Goal: Task Accomplishment & Management: Manage account settings

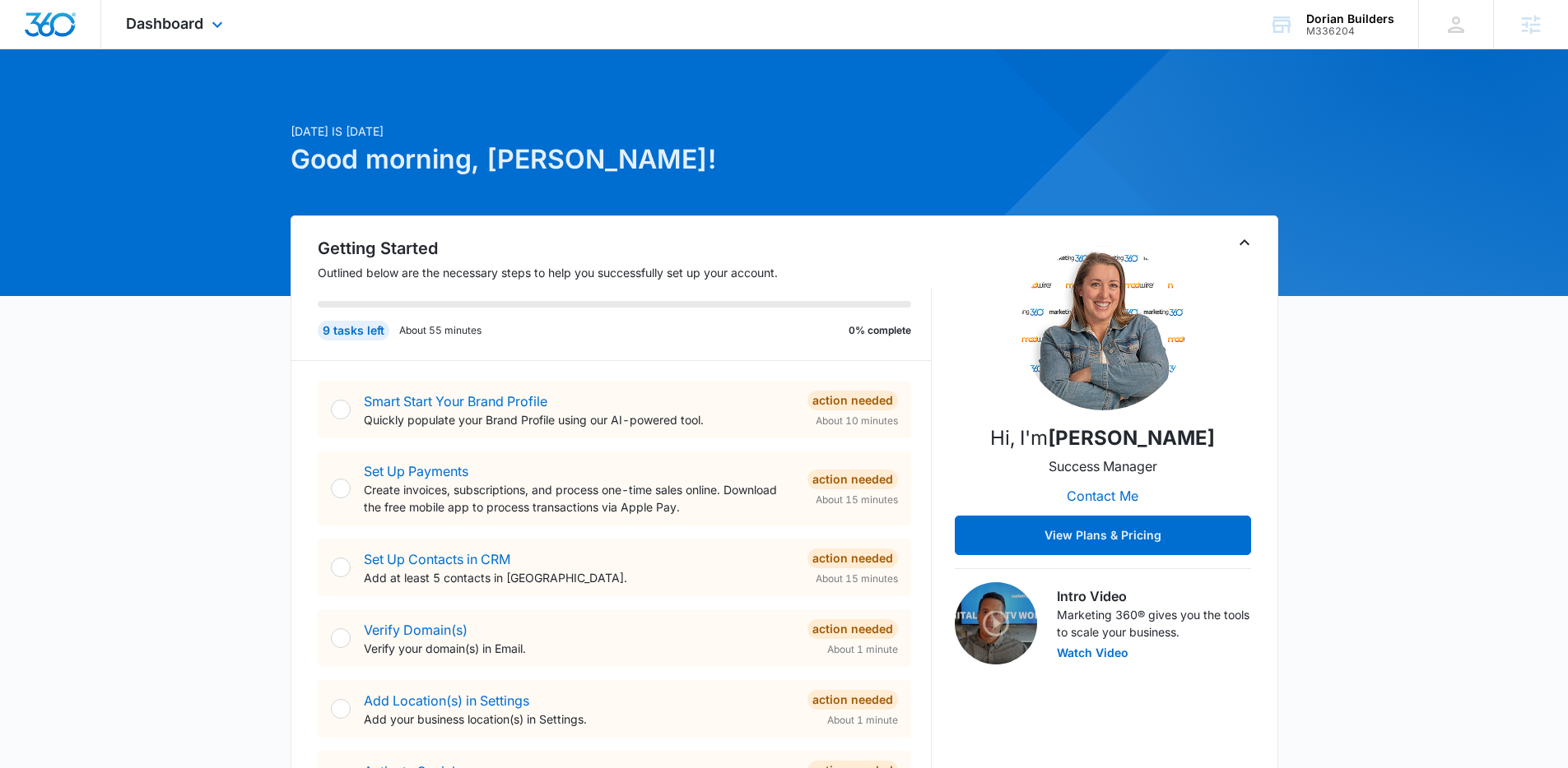
click at [204, 29] on div "Dashboard Apps Reputation Websites Forms CRM Email Social Shop Content Ads Inte…" at bounding box center [177, 24] width 151 height 48
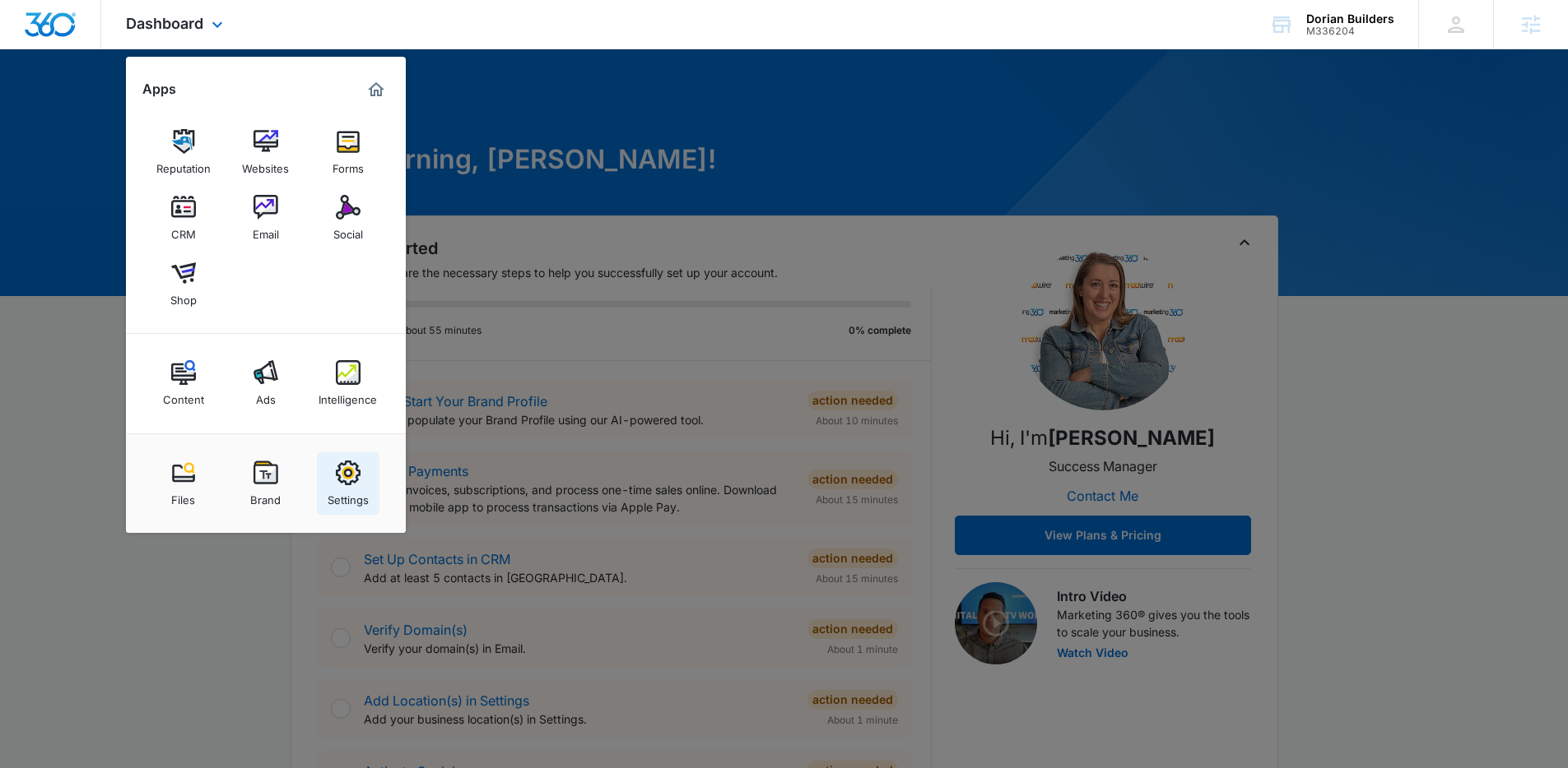
click at [341, 492] on div "Settings" at bounding box center [347, 495] width 41 height 22
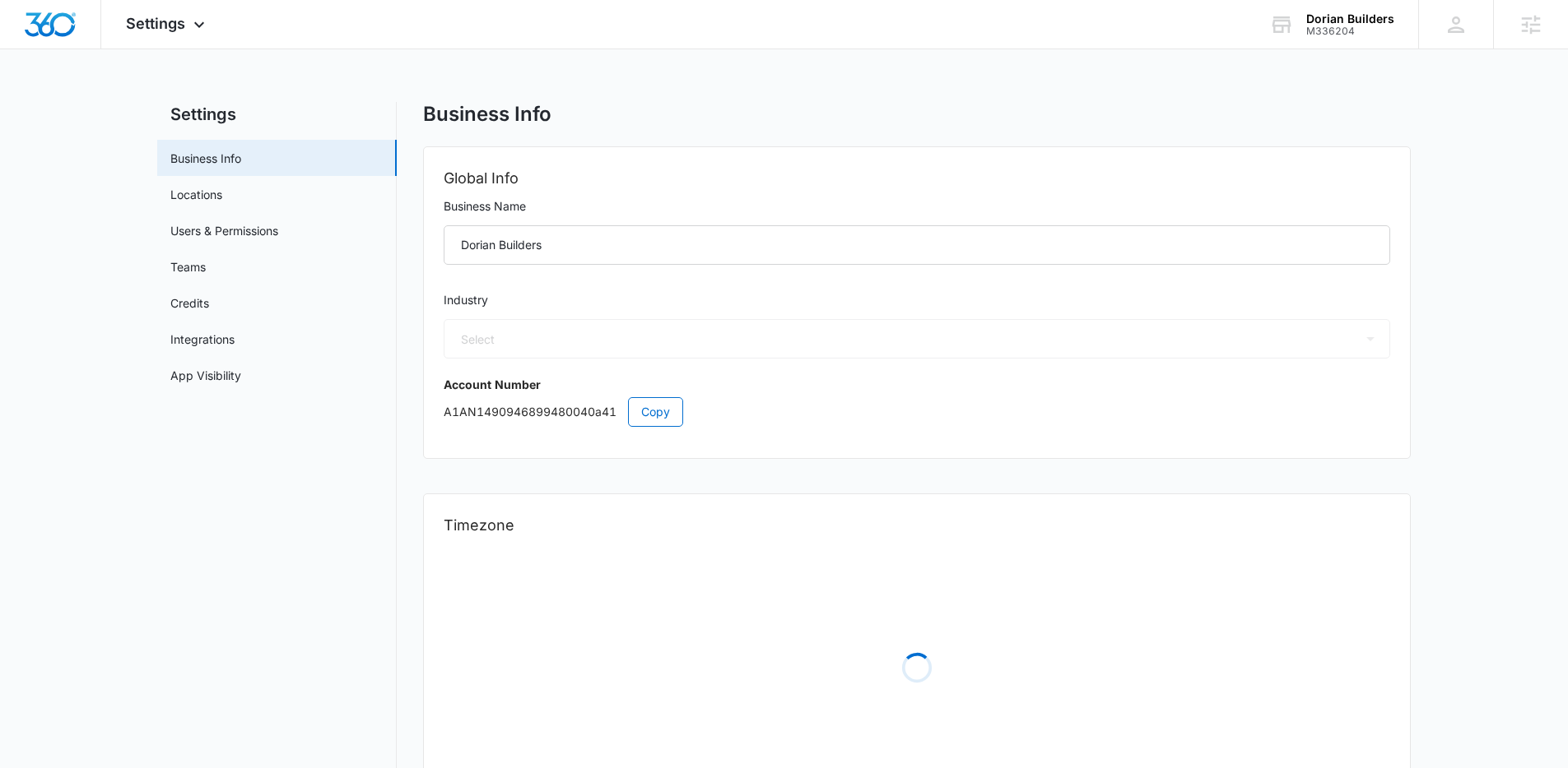
select select "4"
select select "US"
select select "America/New_York"
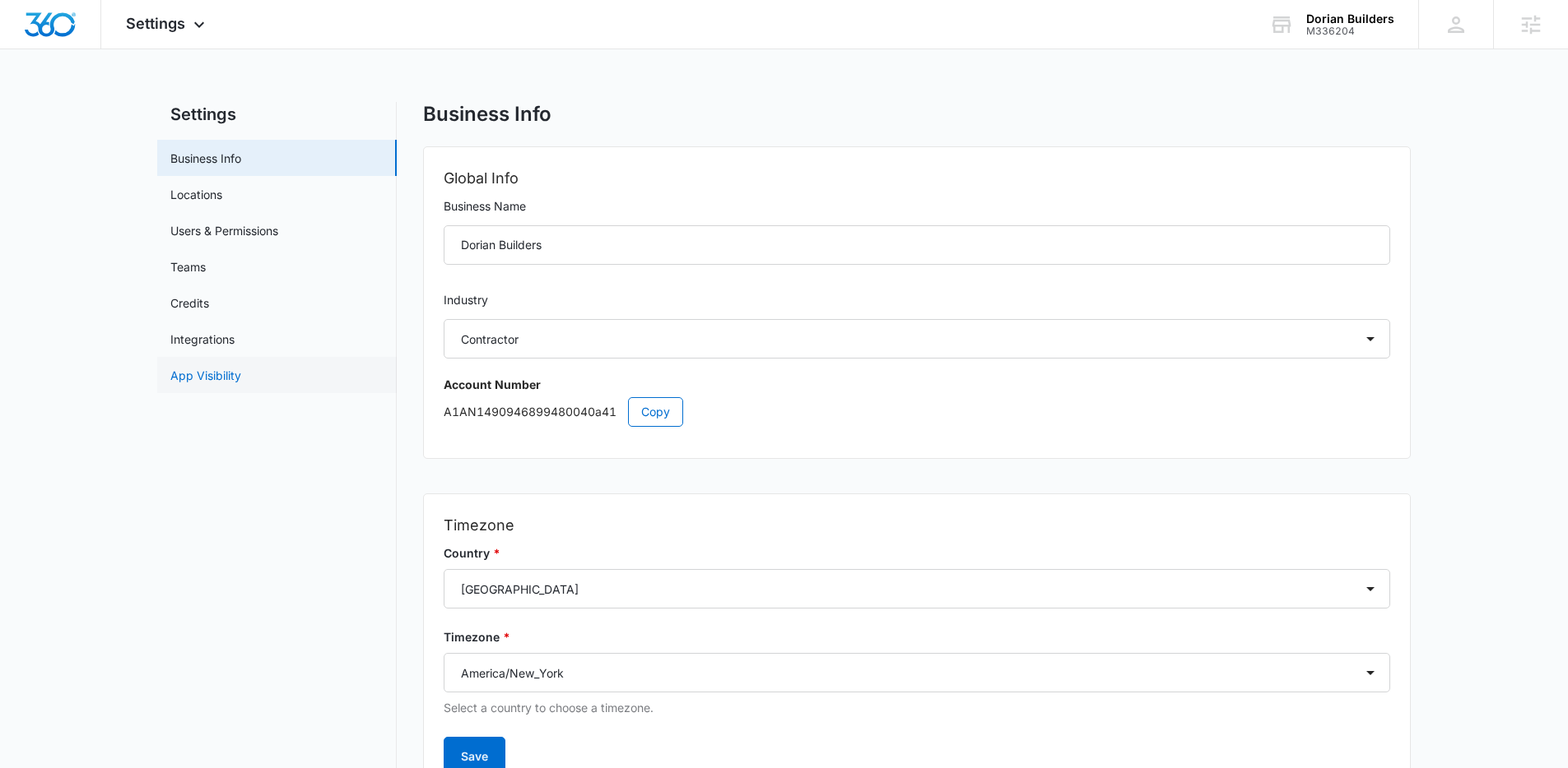
click at [241, 375] on link "App Visibility" at bounding box center [206, 376] width 71 height 17
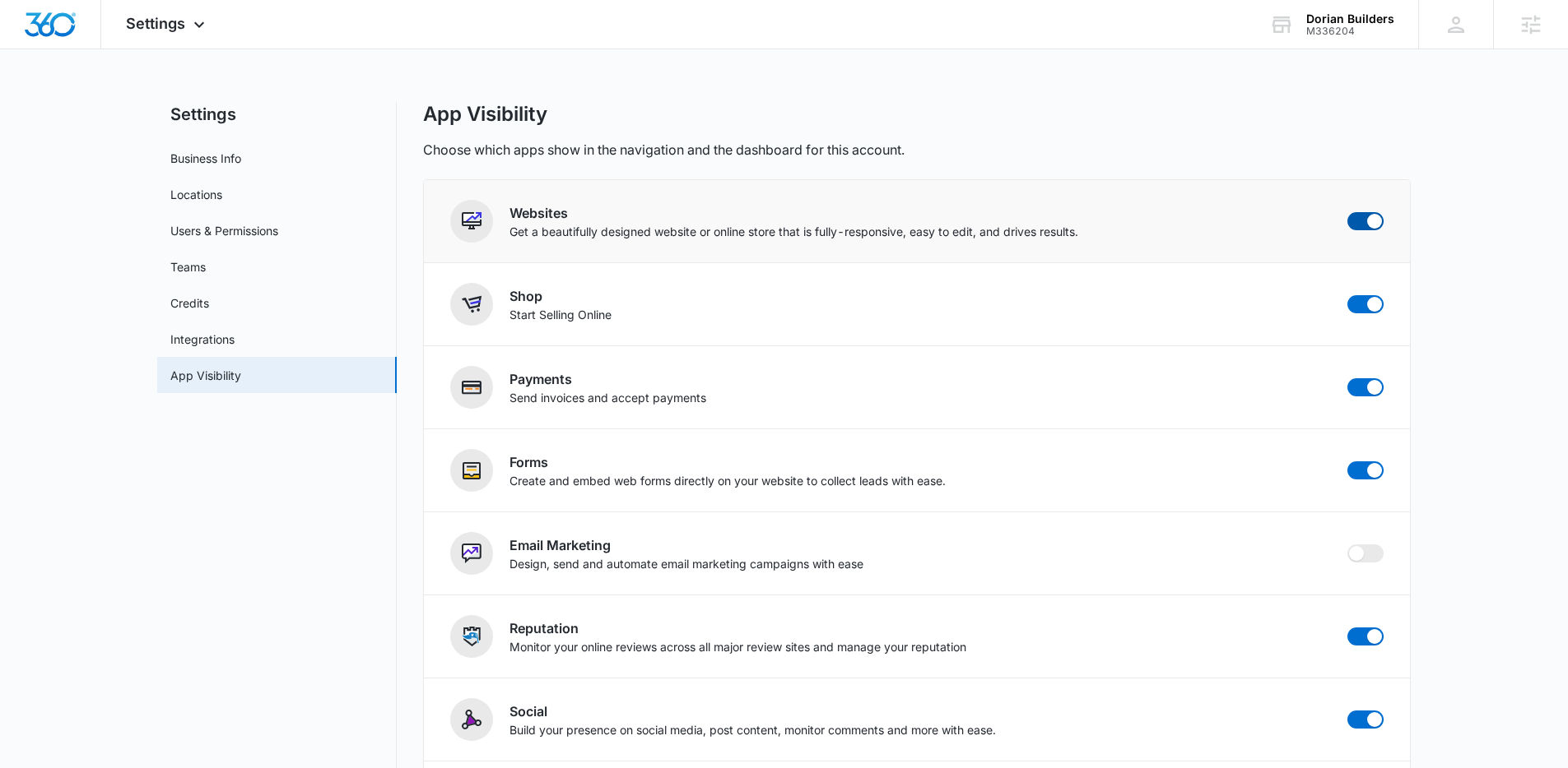
click at [1362, 228] on span at bounding box center [1365, 221] width 36 height 18
click at [1347, 212] on input "checkbox" at bounding box center [1346, 211] width 1 height 1
checkbox input "true"
click at [1372, 304] on span at bounding box center [1374, 304] width 15 height 15
click at [1347, 295] on input "checkbox" at bounding box center [1346, 294] width 1 height 1
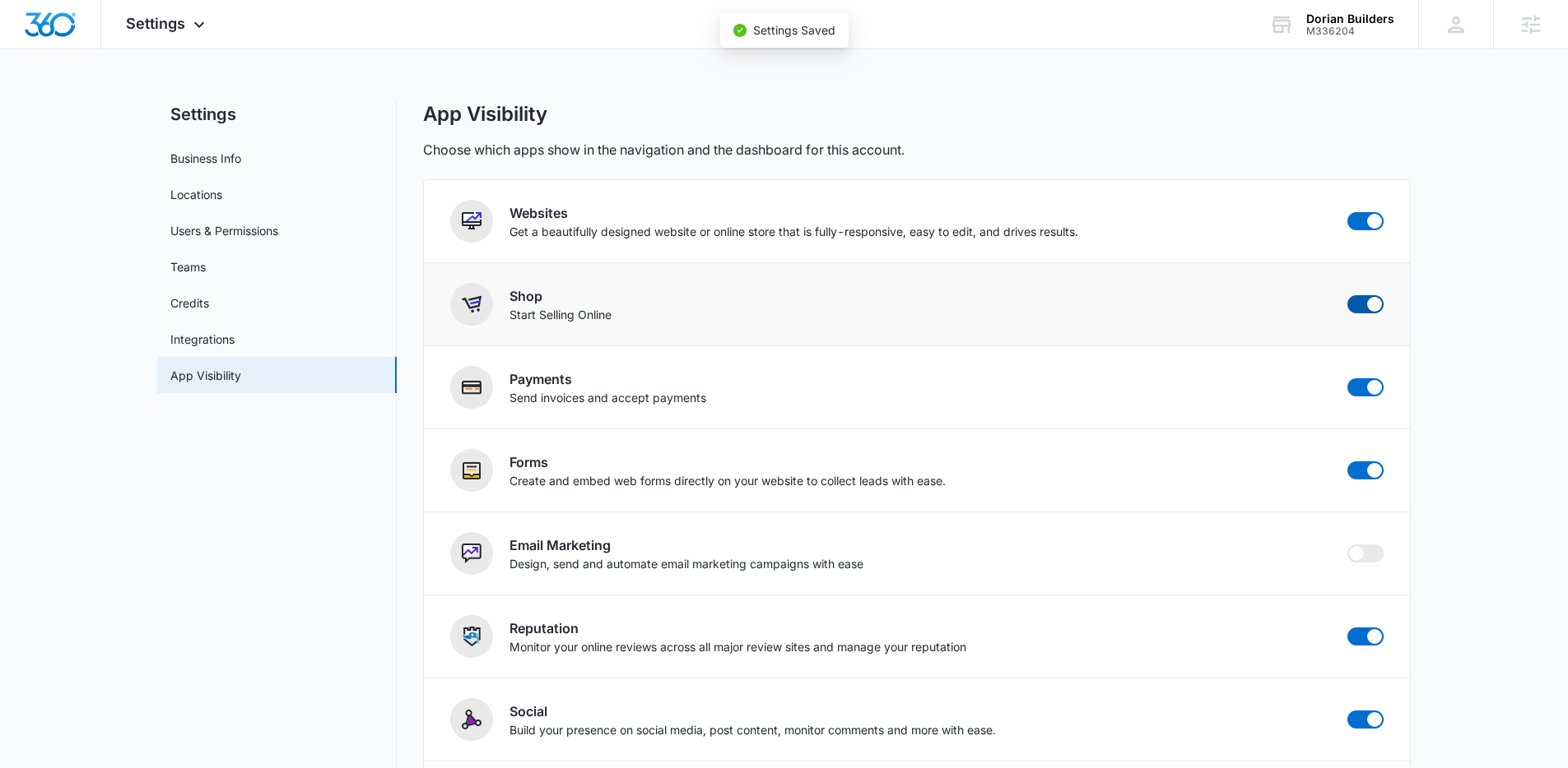
checkbox input "true"
checkbox input "false"
click at [175, 20] on span "Settings" at bounding box center [155, 23] width 59 height 17
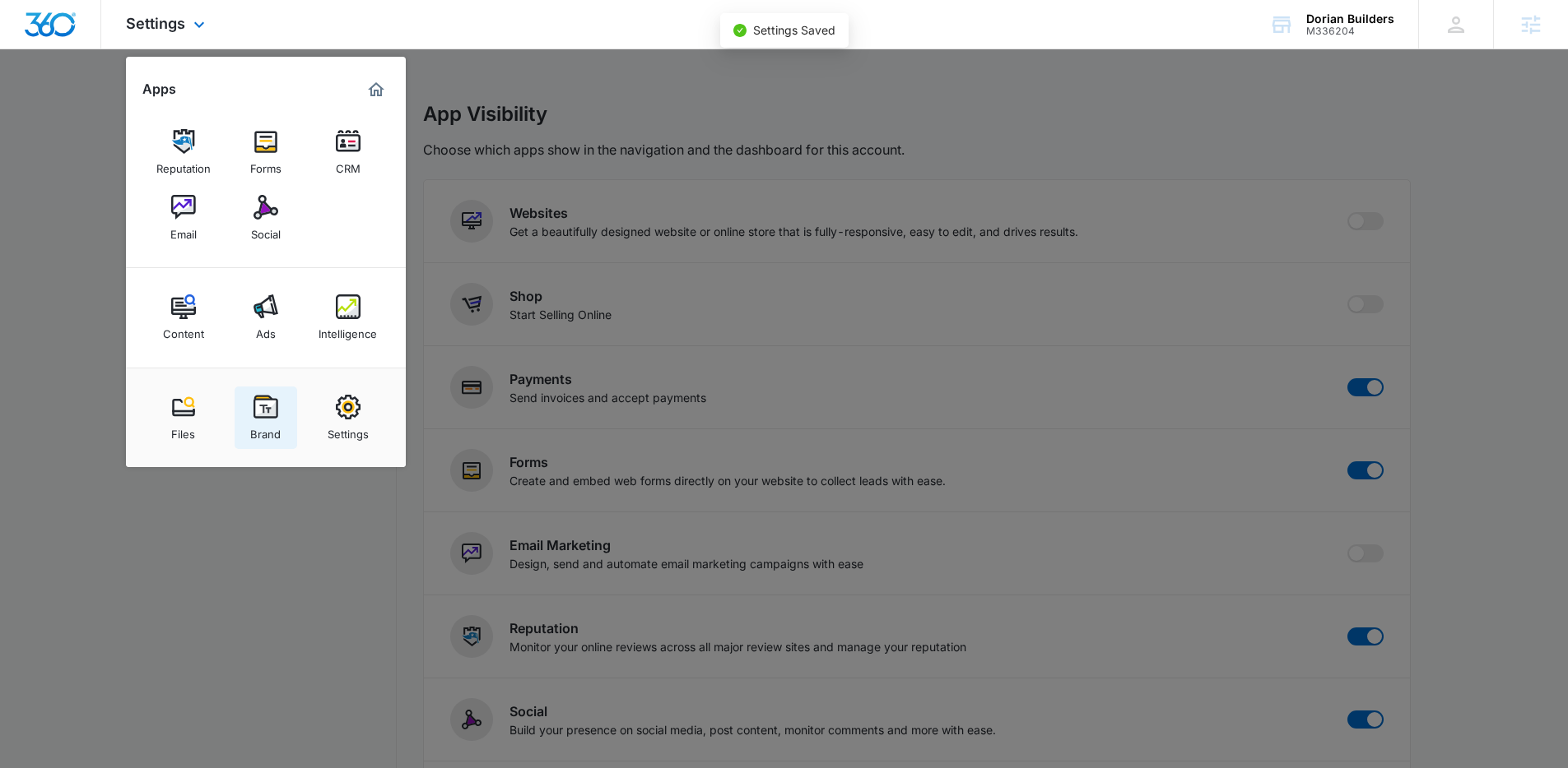
click at [277, 412] on link "Brand" at bounding box center [266, 417] width 62 height 62
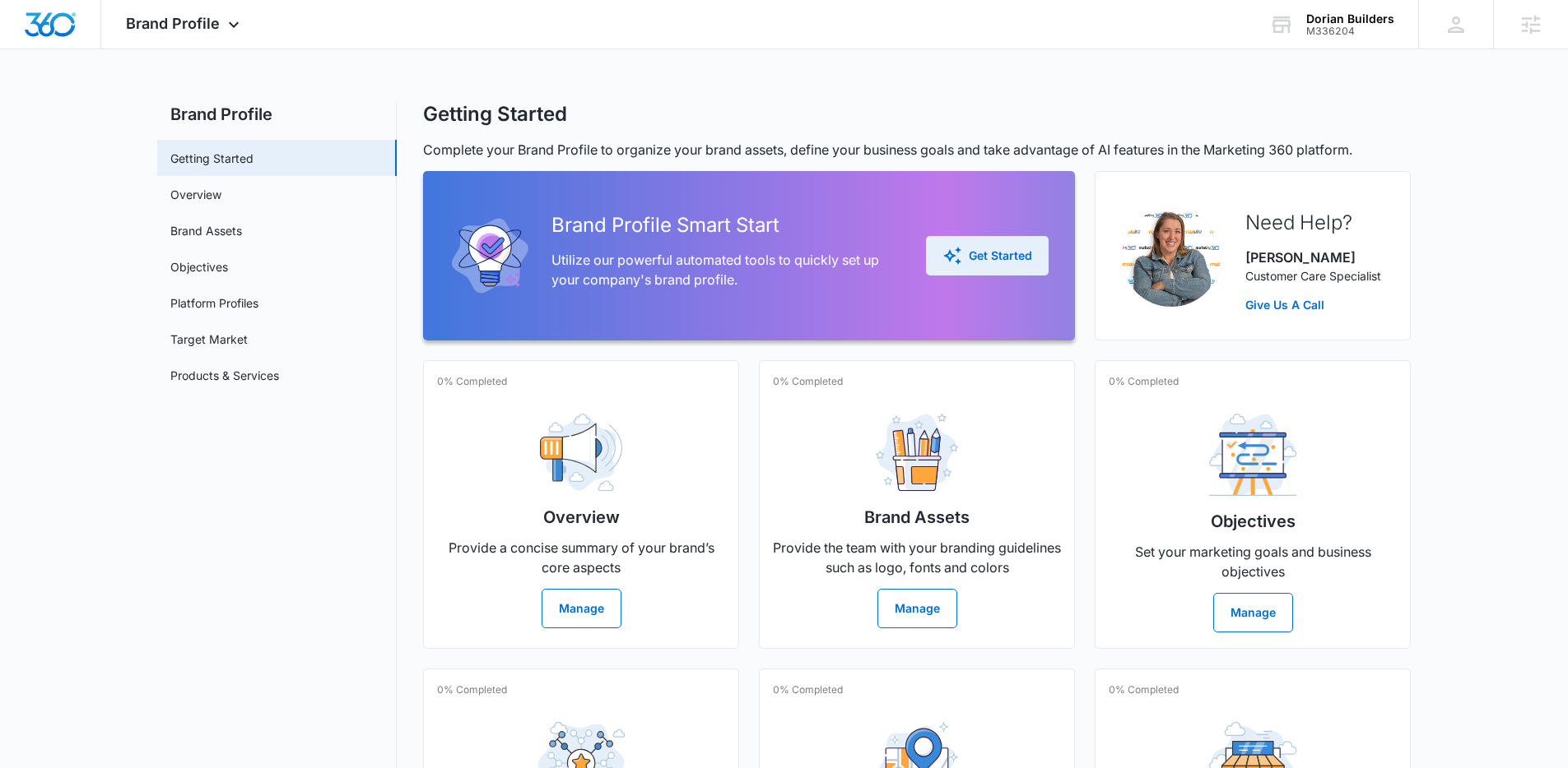
click at [970, 255] on div "Get Started" at bounding box center [988, 255] width 90 height 20
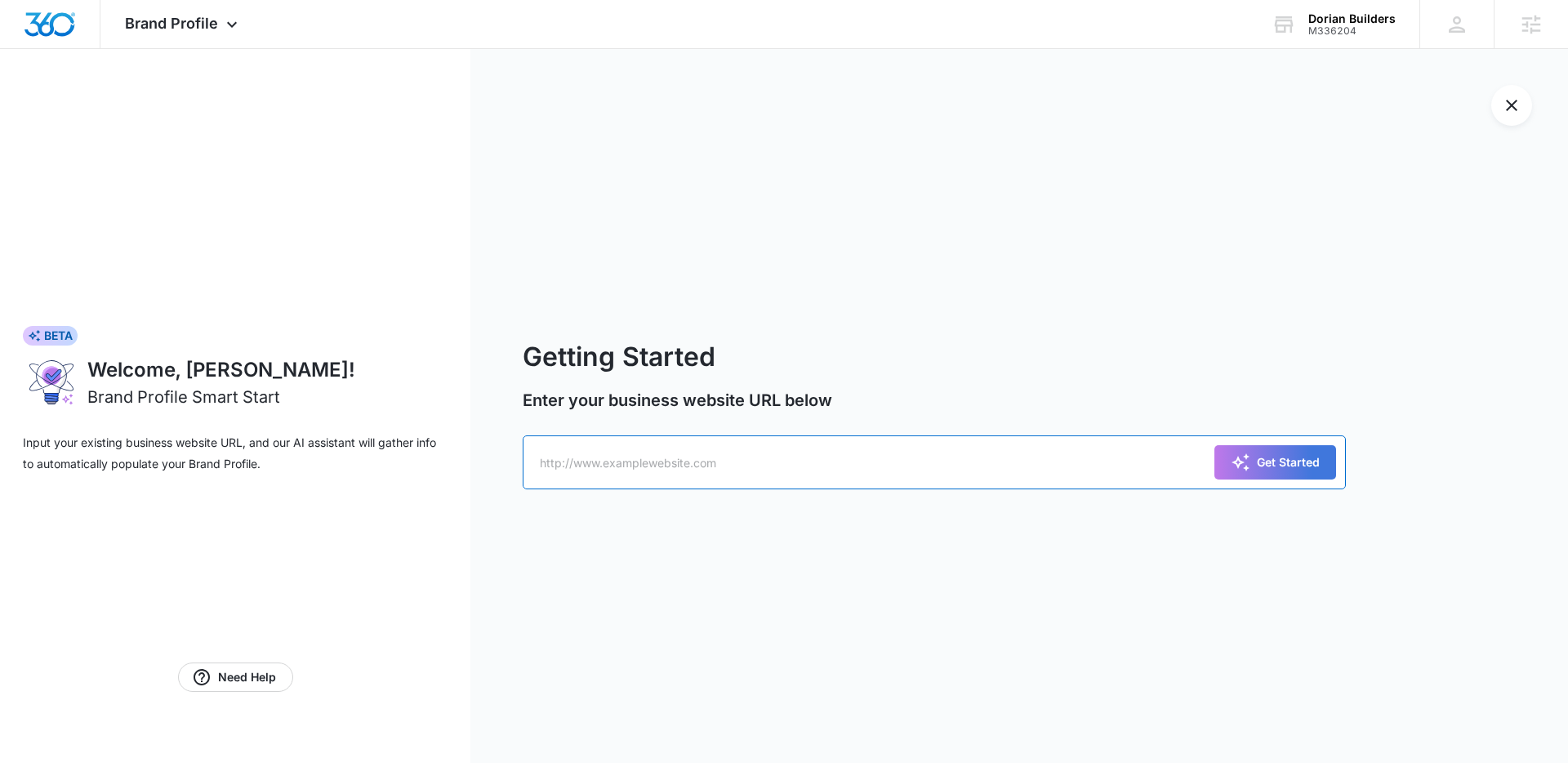
click at [1126, 469] on input "text" at bounding box center [934, 462] width 824 height 54
paste input "[URL][DOMAIN_NAME]"
type input "[URL][DOMAIN_NAME]"
drag, startPoint x: 1260, startPoint y: 460, endPoint x: 1549, endPoint y: 557, distance: 304.8
click at [1260, 460] on div "Get Started" at bounding box center [1276, 462] width 89 height 20
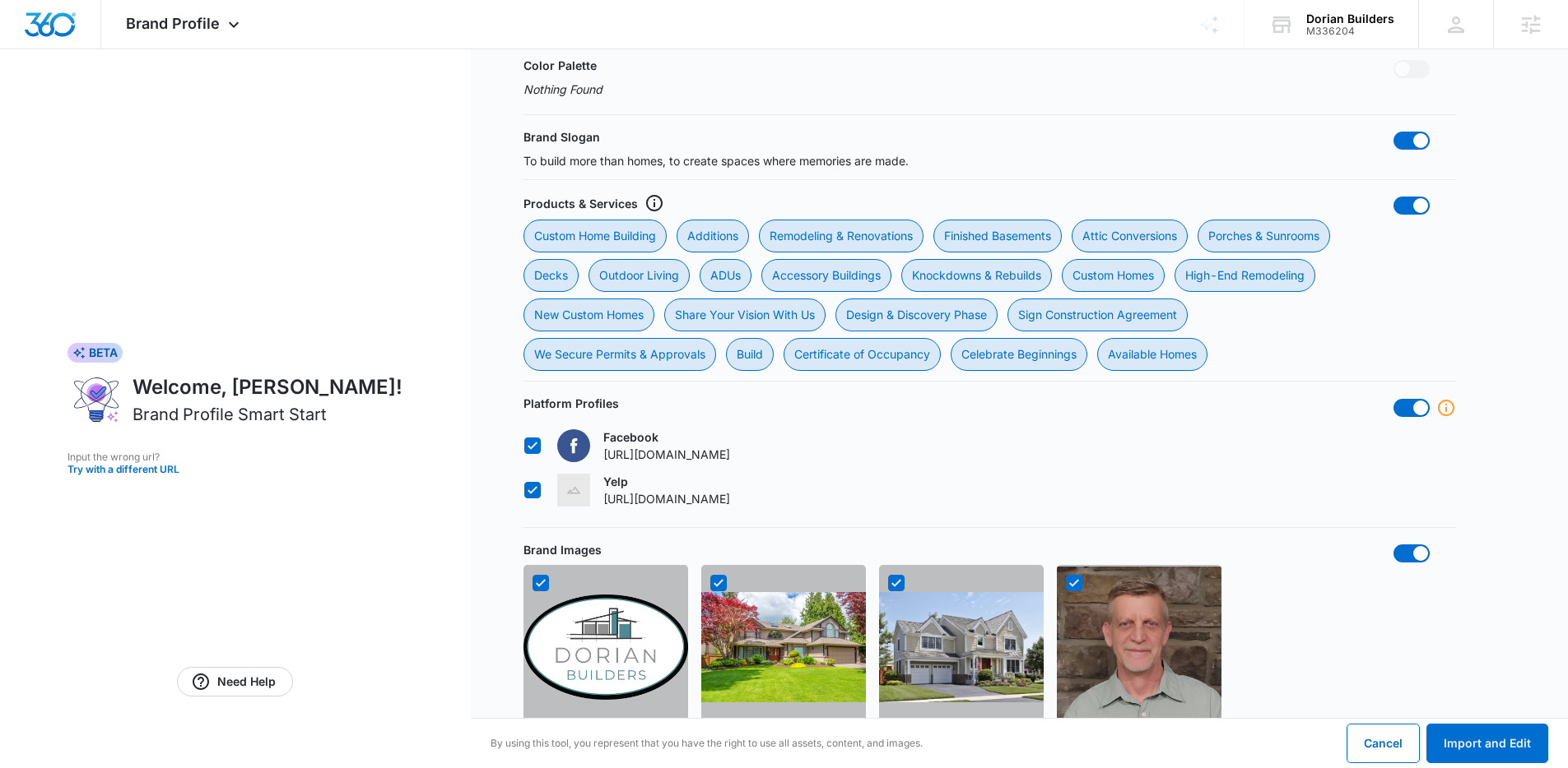
scroll to position [973, 0]
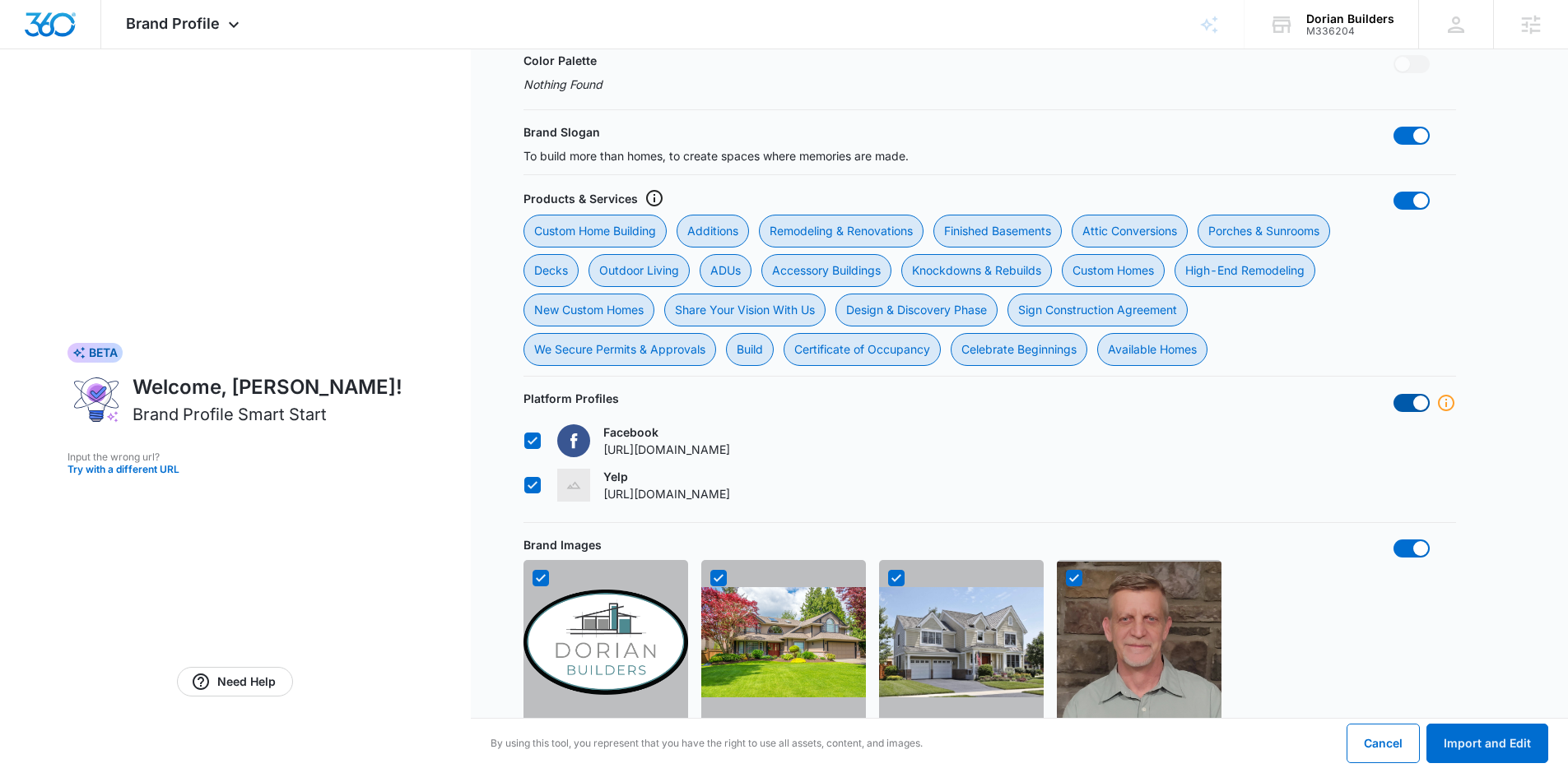
click at [1406, 398] on span at bounding box center [1411, 403] width 36 height 18
click at [1393, 394] on input "checkbox" at bounding box center [1392, 393] width 1 height 1
checkbox input "false"
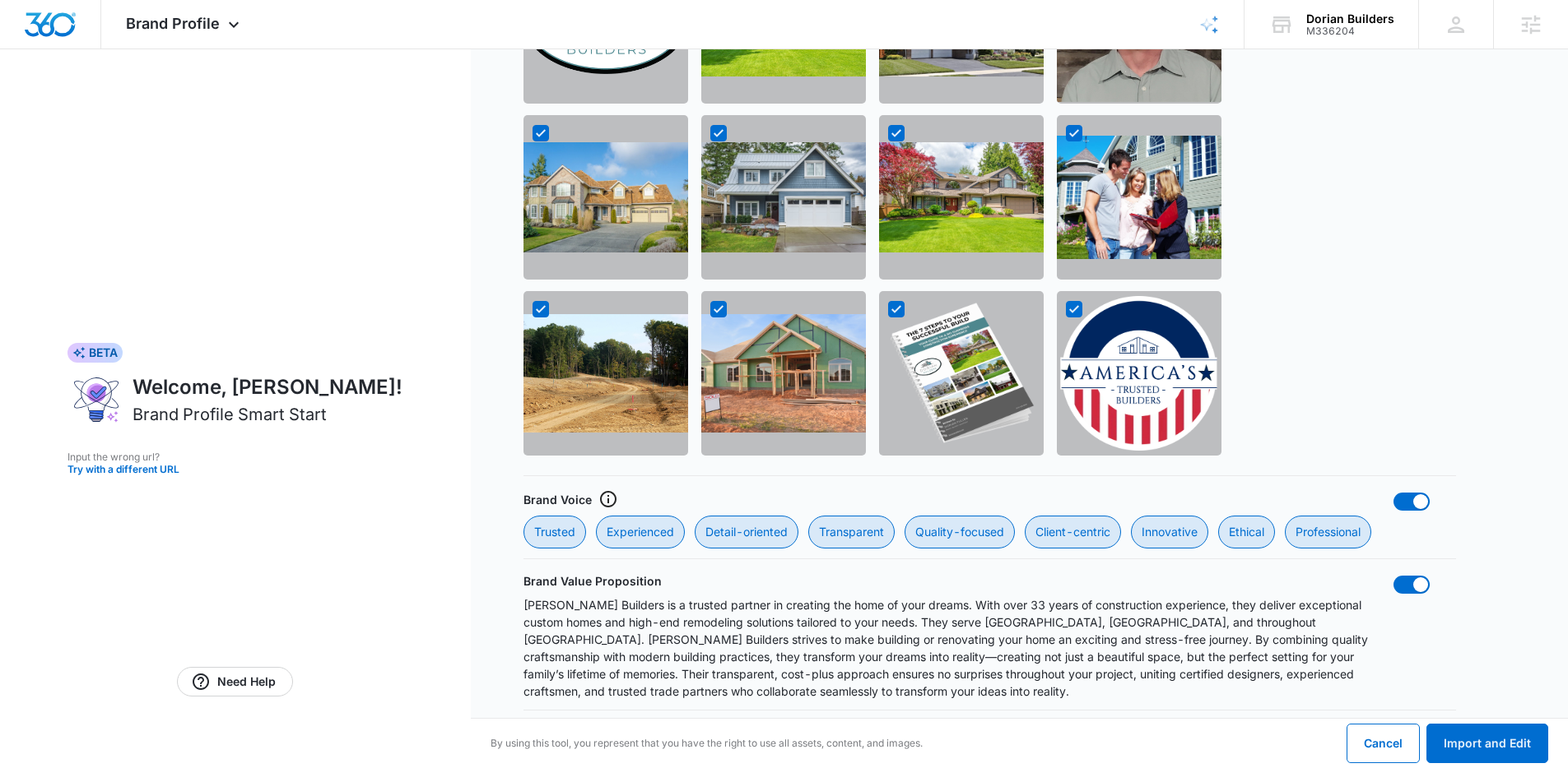
scroll to position [1597, 0]
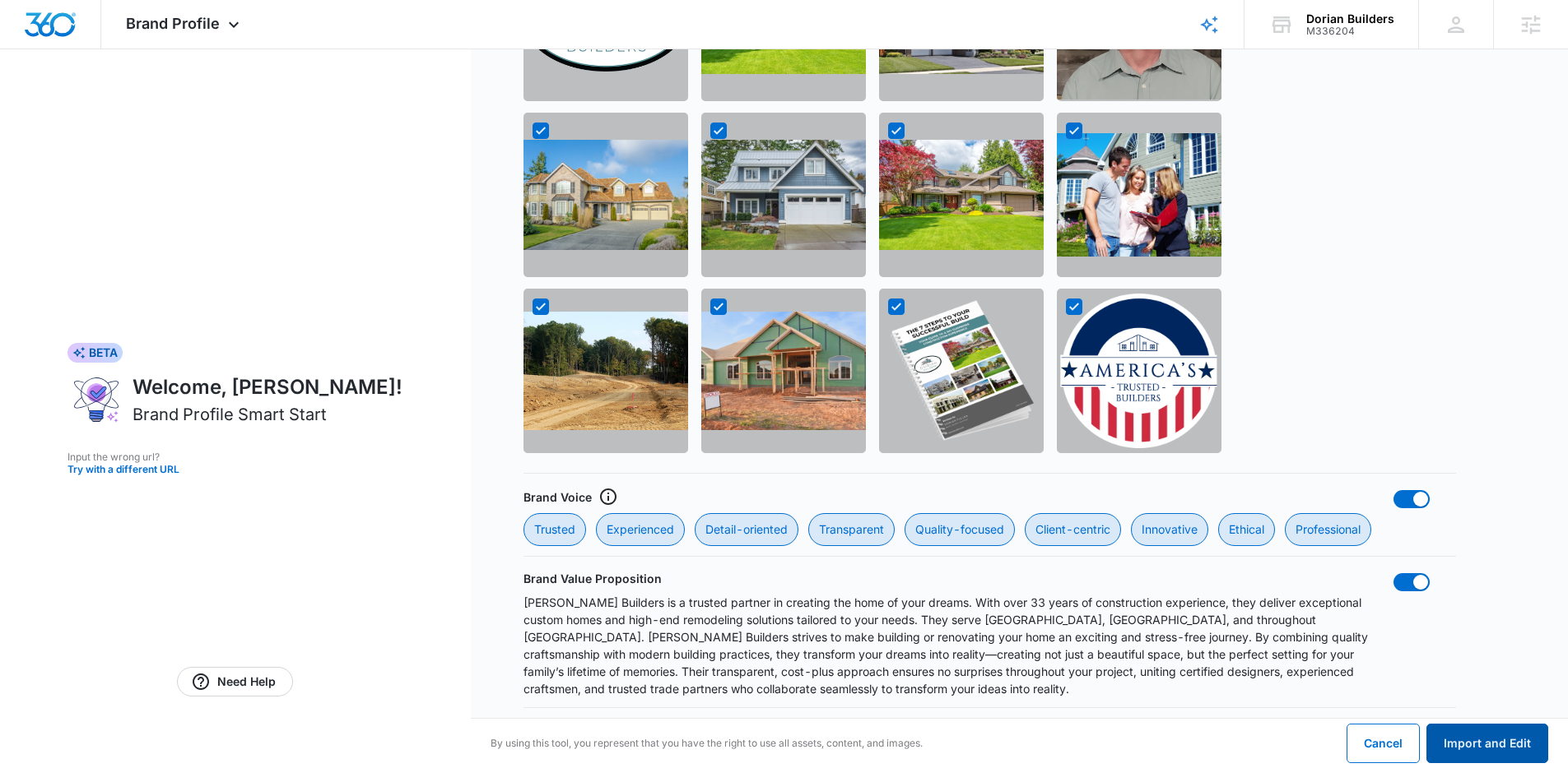
click at [1505, 747] on button "Import and Edit" at bounding box center [1487, 744] width 122 height 40
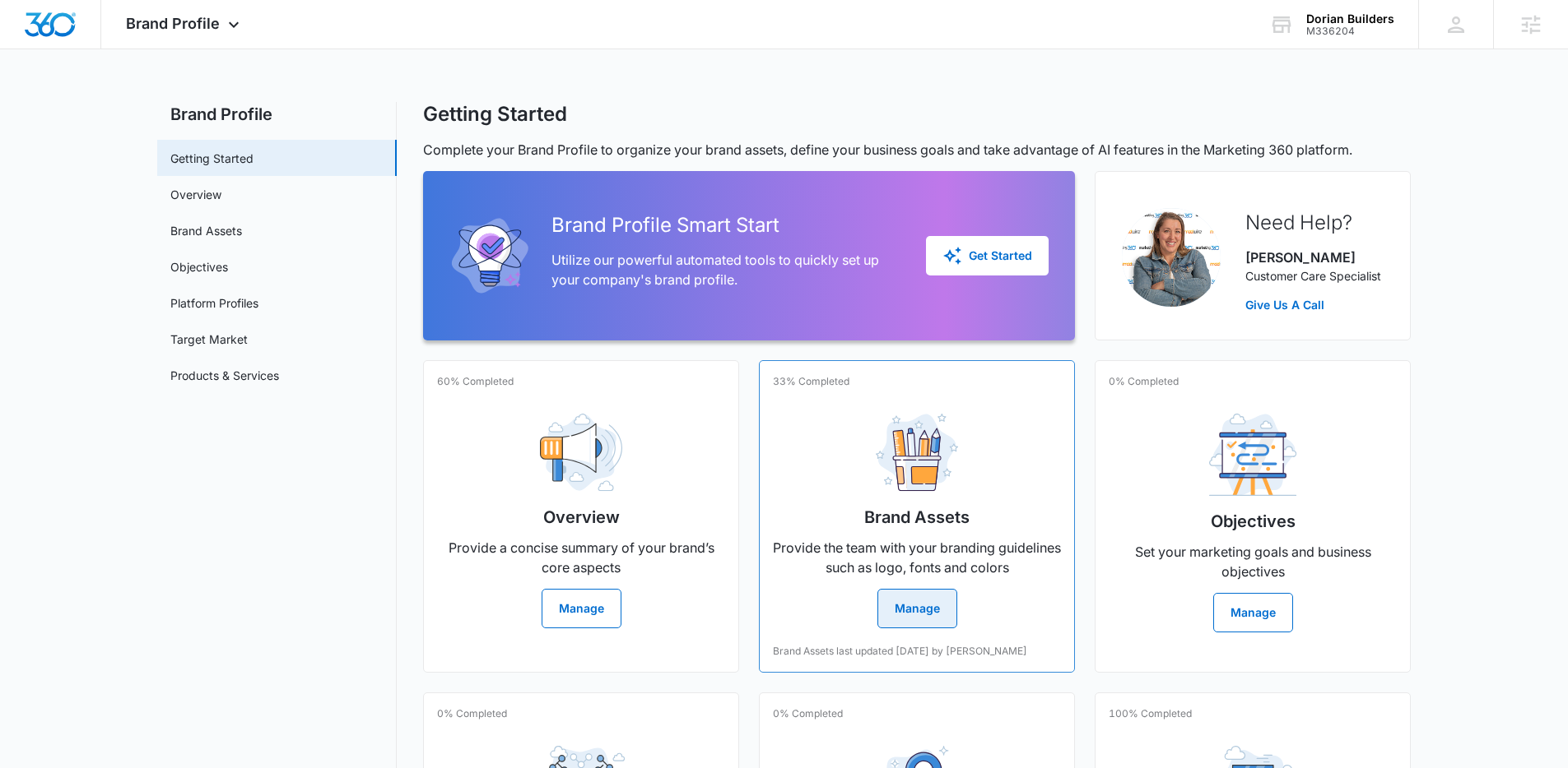
click at [935, 604] on button "Manage" at bounding box center [917, 609] width 80 height 40
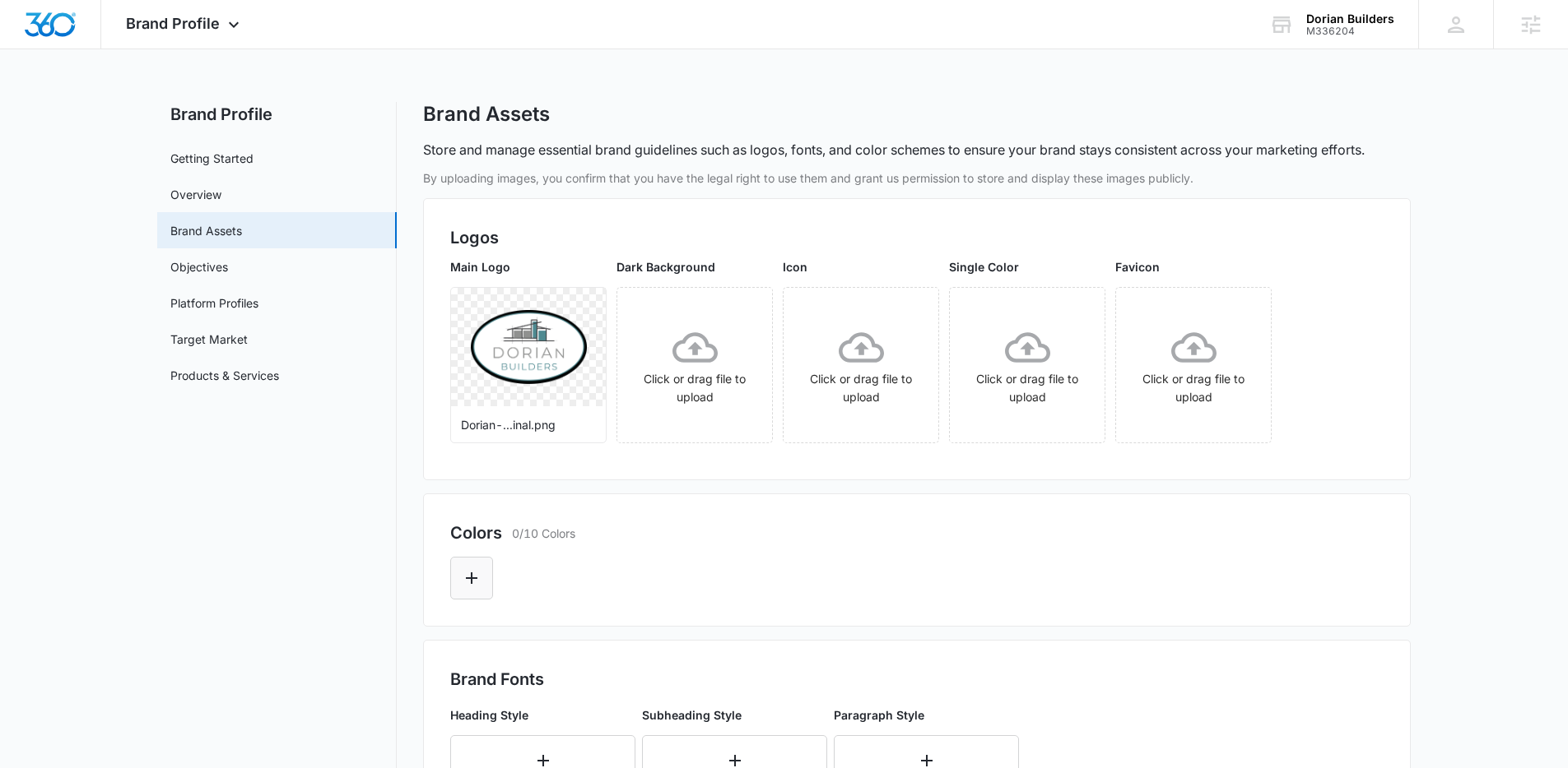
click at [471, 591] on button "Edit Color" at bounding box center [471, 578] width 42 height 42
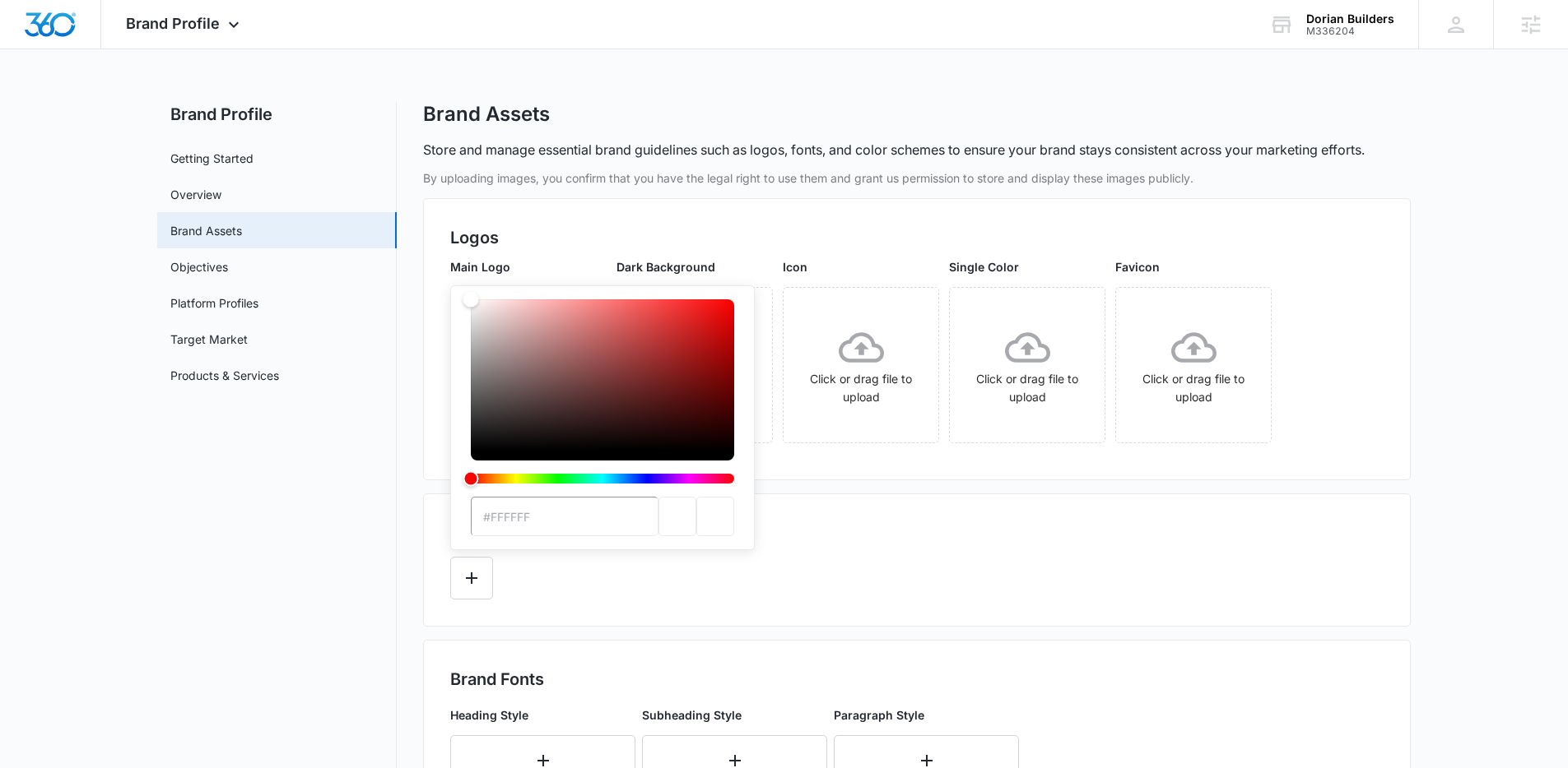
type input "#4f888f"
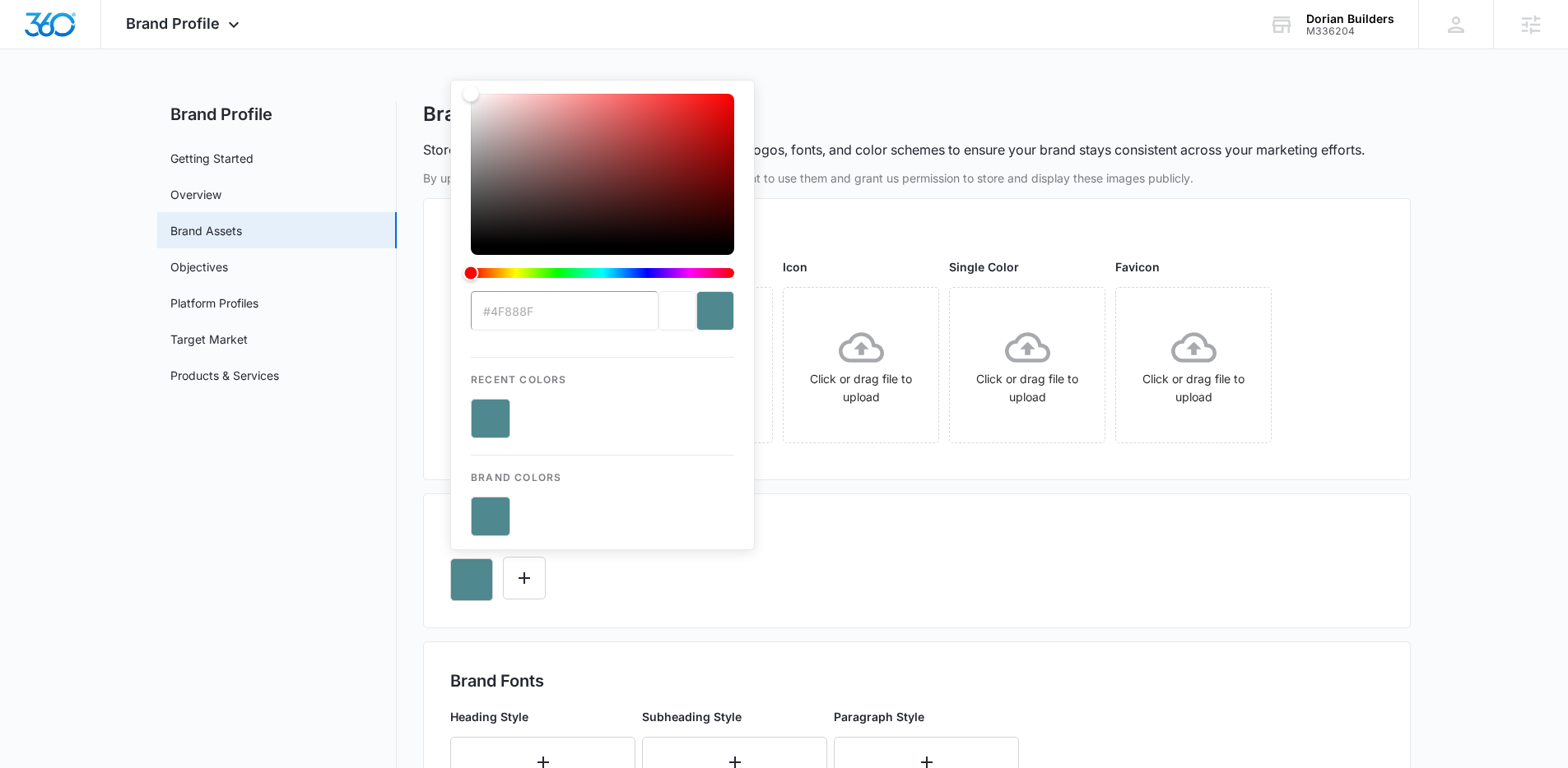
click at [695, 591] on div "#4f888f Recent Colors Brand Colors" at bounding box center [917, 573] width 933 height 56
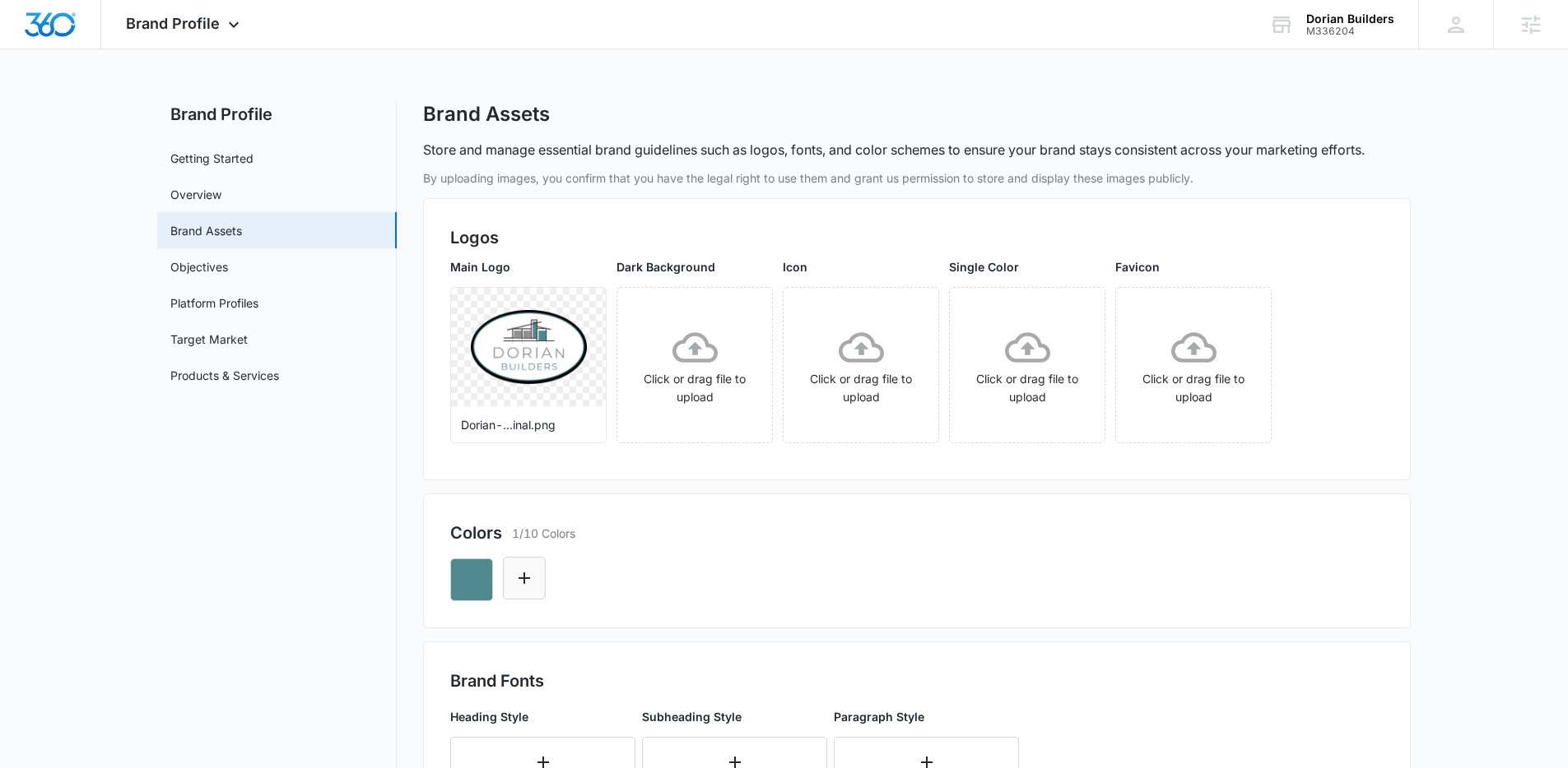
click at [513, 587] on button "Edit Color" at bounding box center [523, 578] width 42 height 42
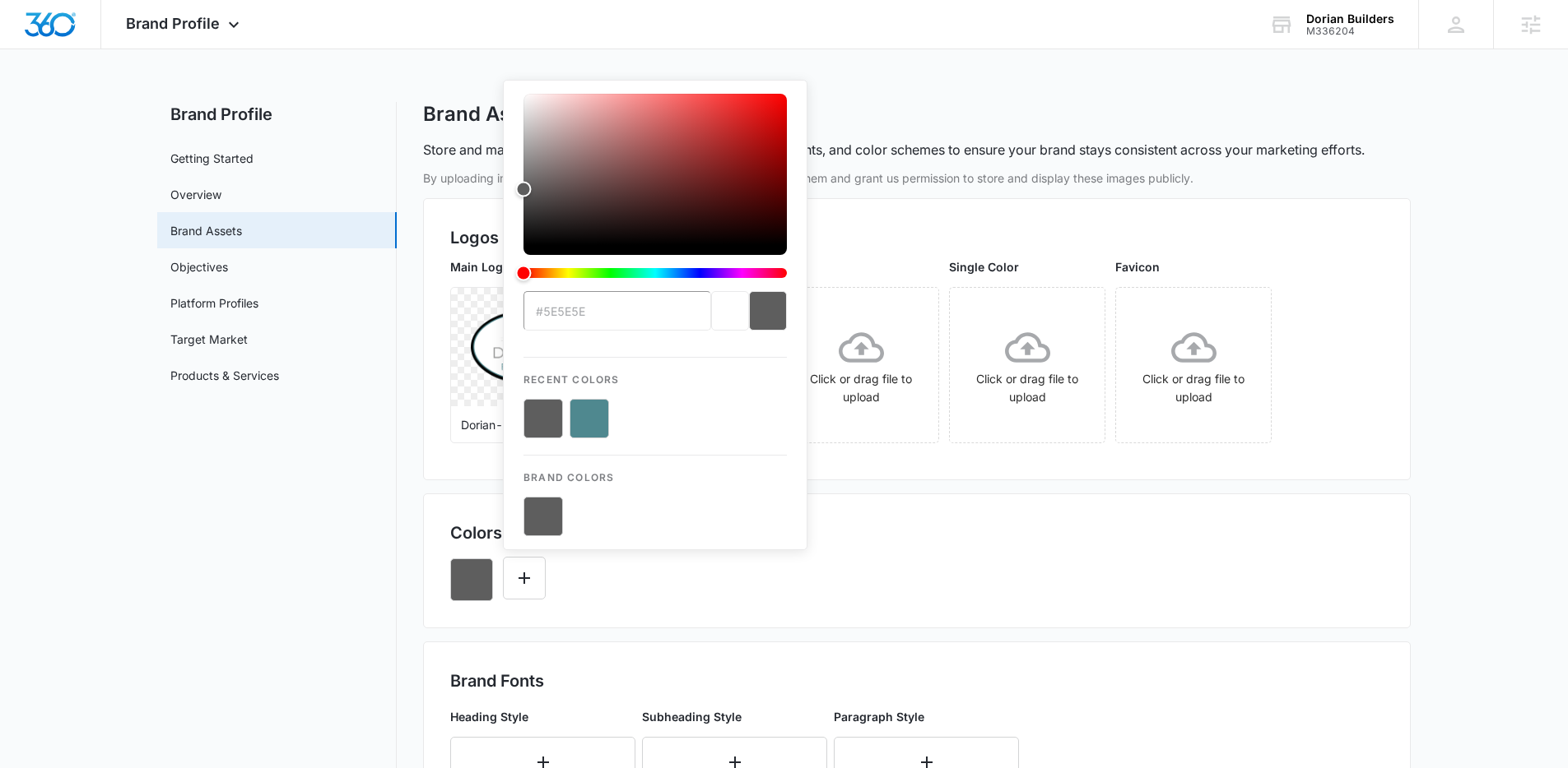
click at [591, 410] on button "color-picker-container" at bounding box center [589, 419] width 40 height 40
type input "#4f888f"
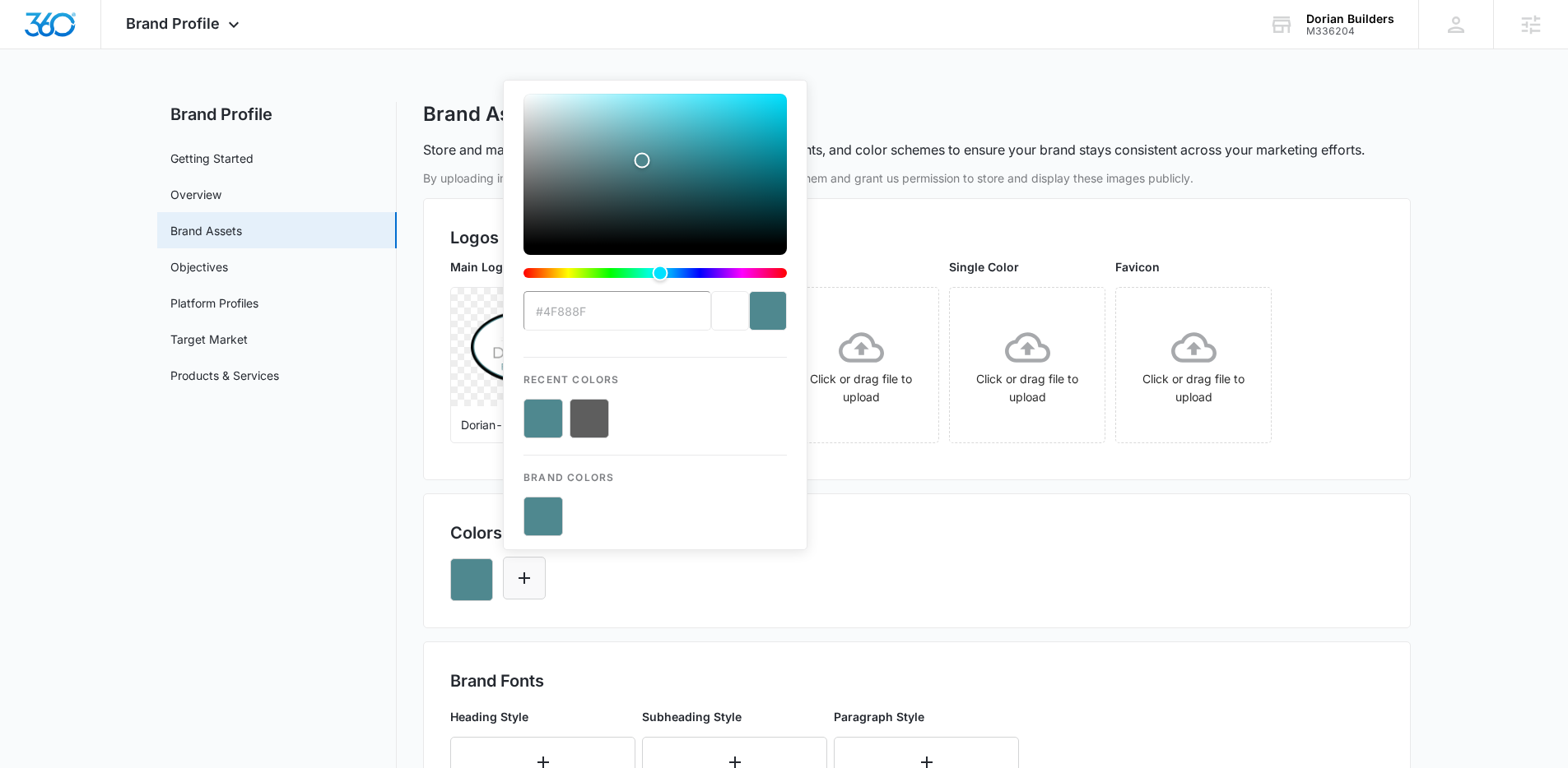
click at [540, 584] on button "Edit Color" at bounding box center [523, 578] width 42 height 42
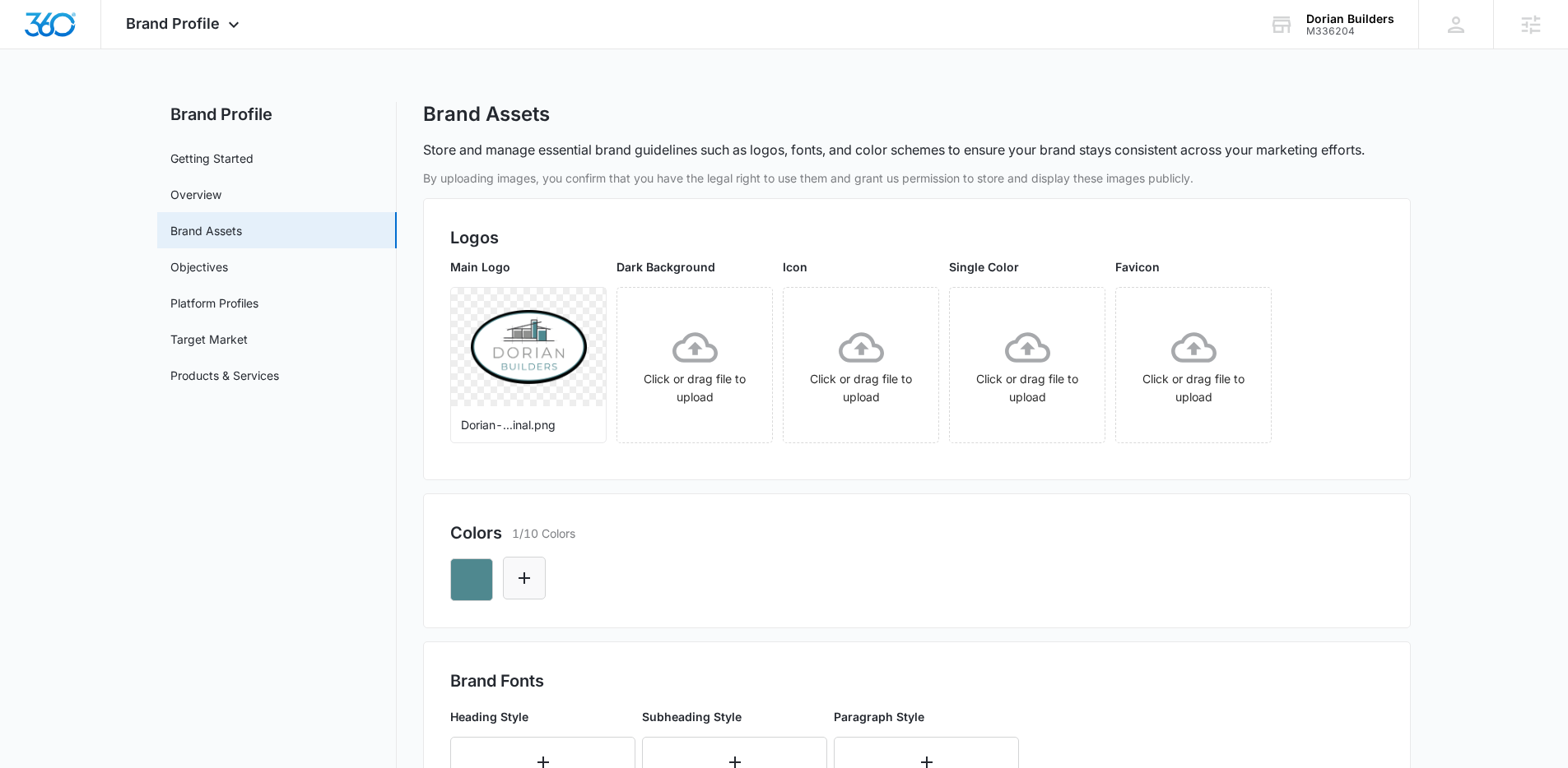
click at [525, 579] on icon "Edit Color" at bounding box center [524, 578] width 20 height 20
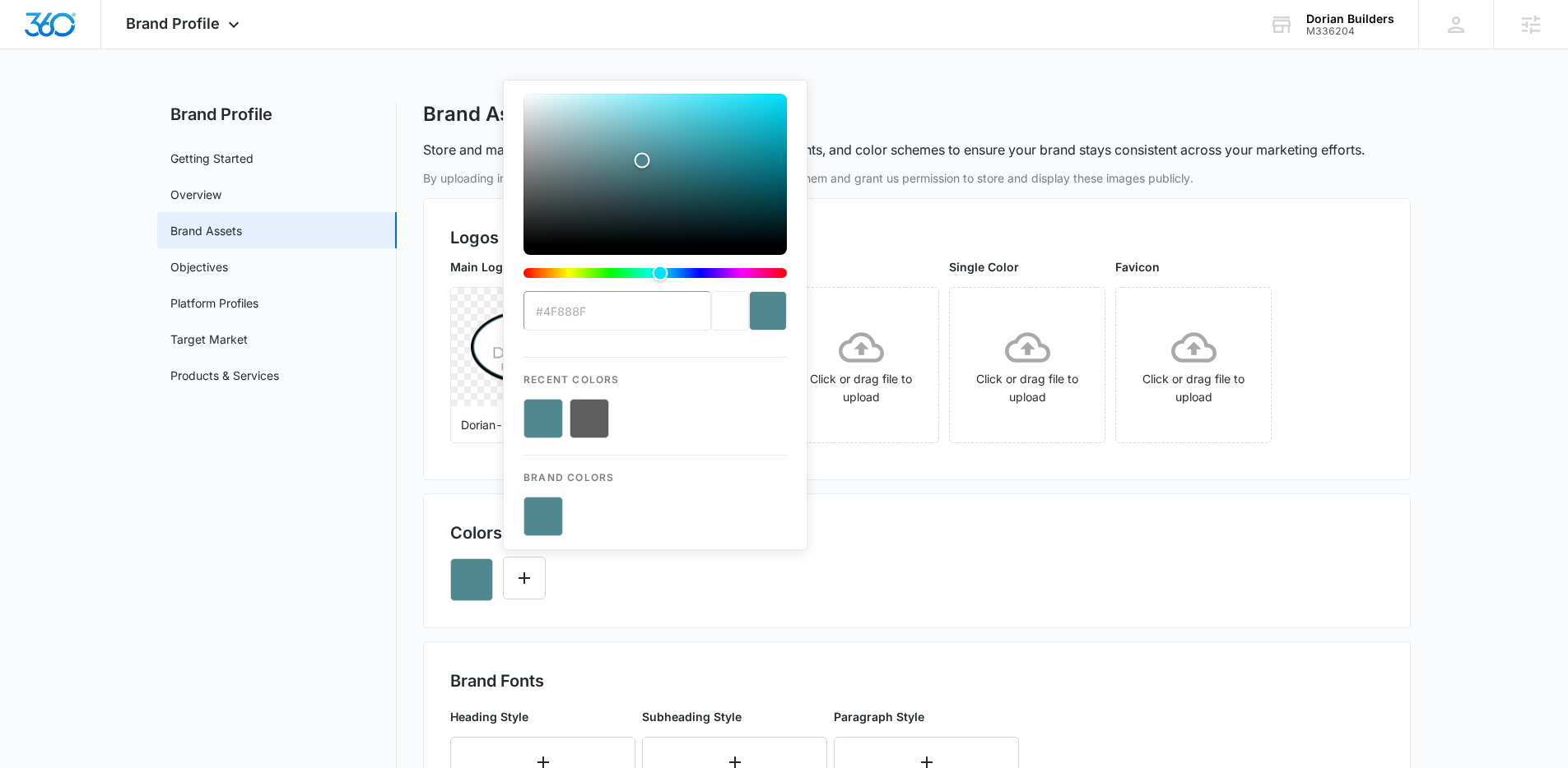
click at [586, 422] on button "color-picker-container" at bounding box center [589, 419] width 40 height 40
type input "#FFFFFF"
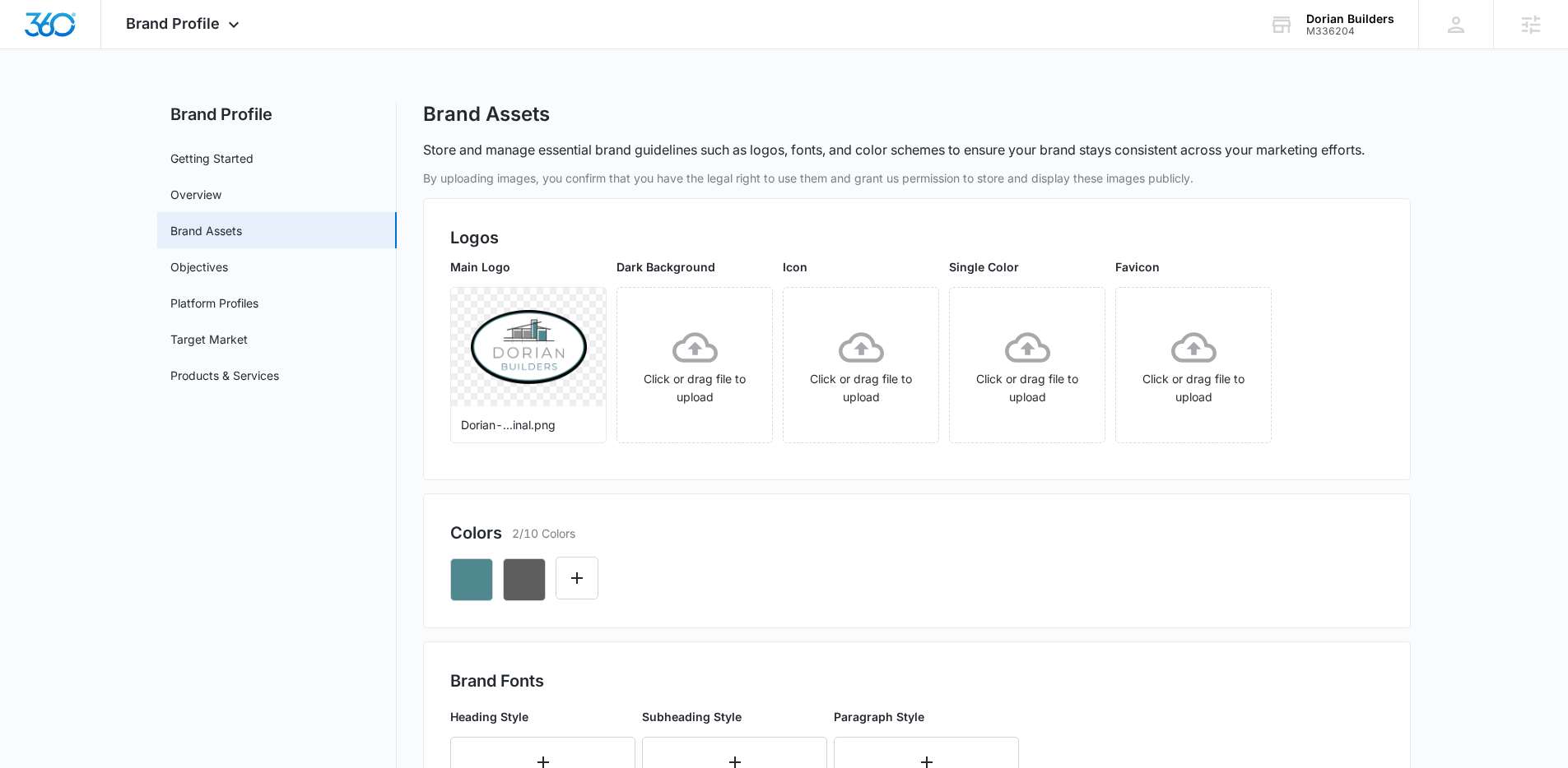
click at [652, 589] on div at bounding box center [917, 573] width 933 height 56
click at [681, 601] on div "Colors 2/10 Colors" at bounding box center [917, 561] width 988 height 135
click at [598, 591] on button "Edit Color" at bounding box center [576, 578] width 42 height 42
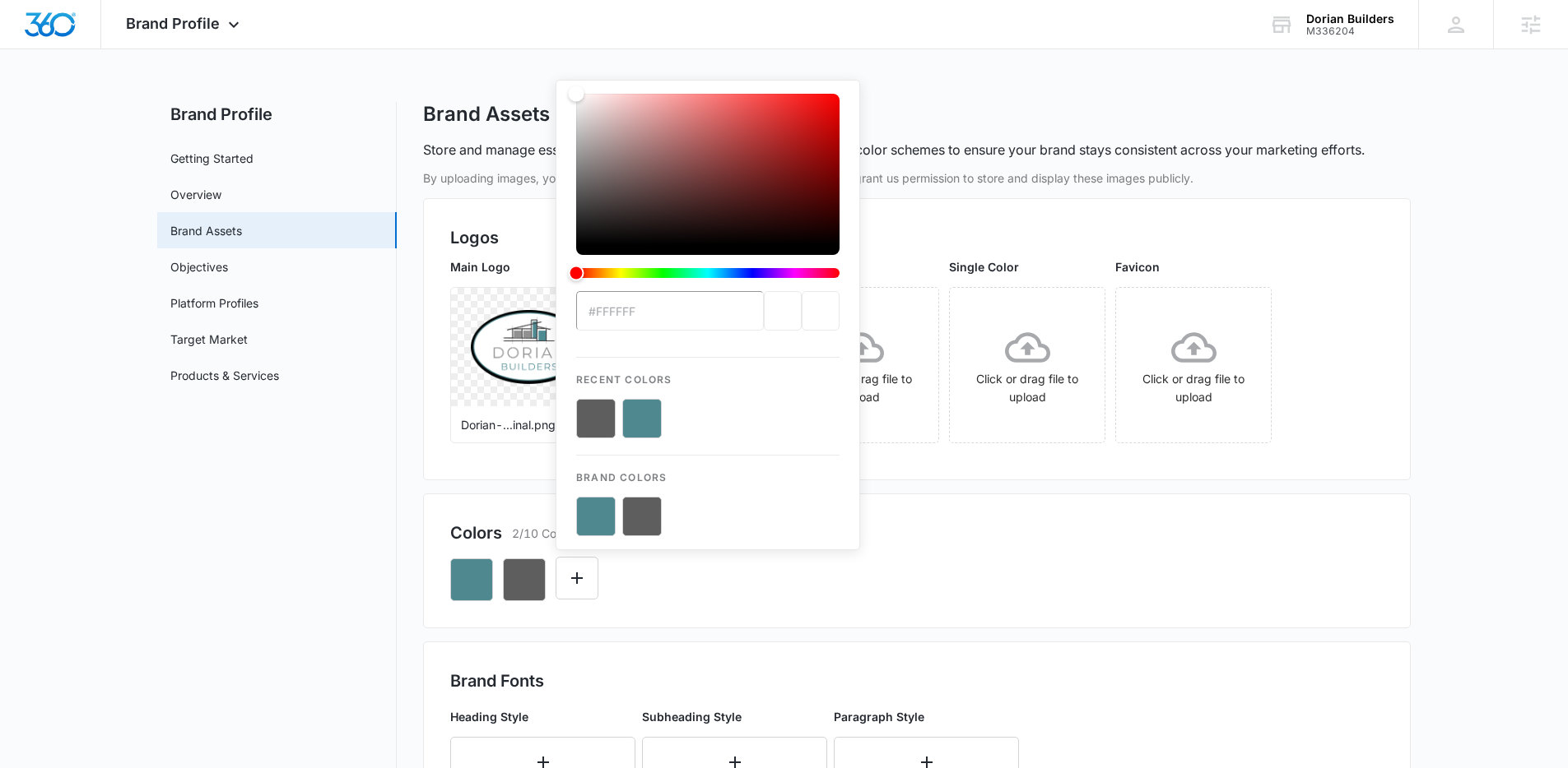
click at [764, 307] on div "previous color" at bounding box center [783, 311] width 38 height 40
click at [764, 308] on div "previous color" at bounding box center [783, 311] width 38 height 40
type input "#ffffff"
drag, startPoint x: 576, startPoint y: 95, endPoint x: 560, endPoint y: 61, distance: 37.6
click at [560, 61] on div "Brand Profile Apps Reputation Forms CRM Email Social Content Ads Intelligence F…" at bounding box center [784, 714] width 1568 height 1429
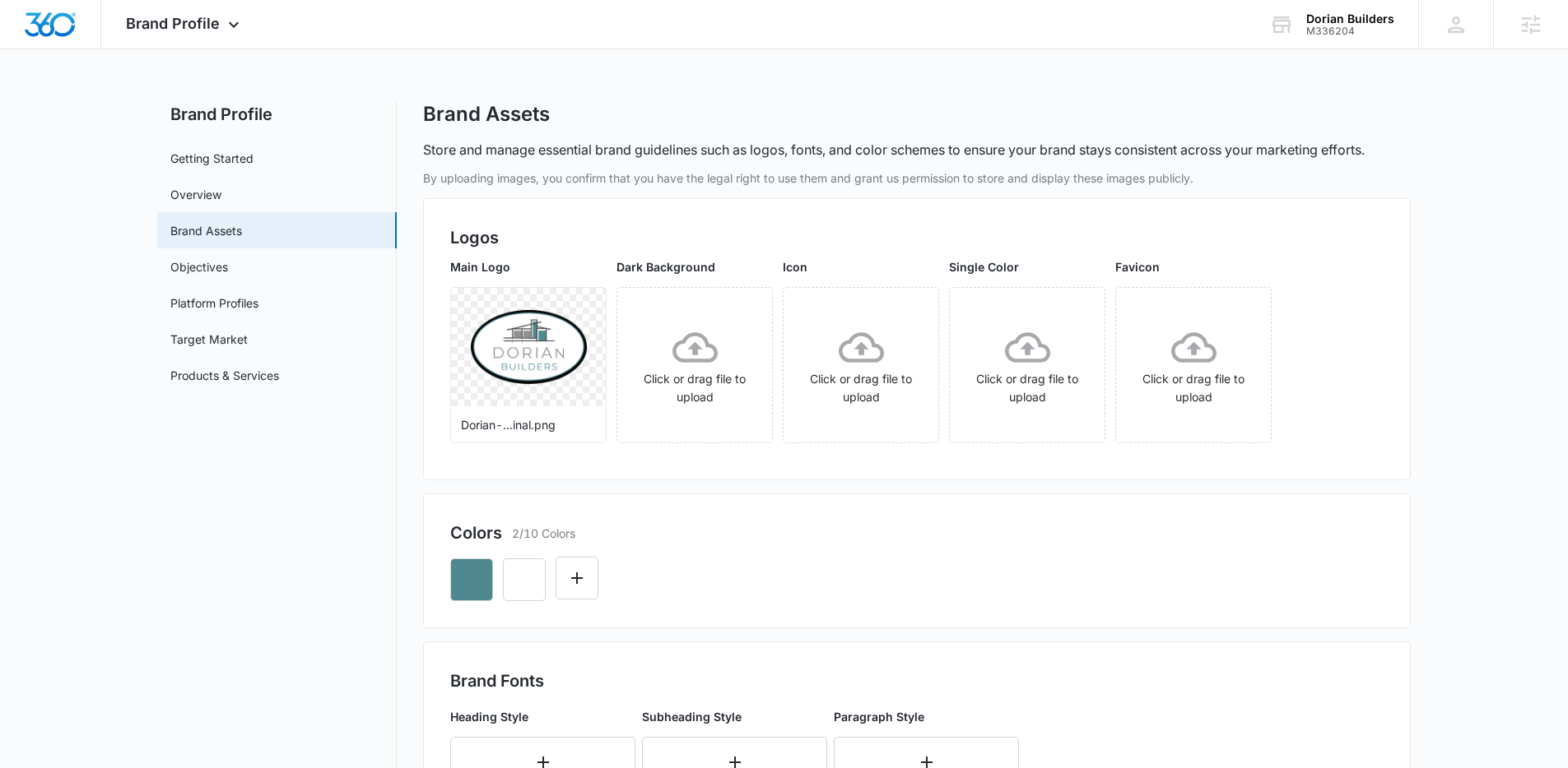
click at [803, 584] on div at bounding box center [917, 573] width 933 height 56
click at [540, 586] on button "button" at bounding box center [523, 579] width 42 height 42
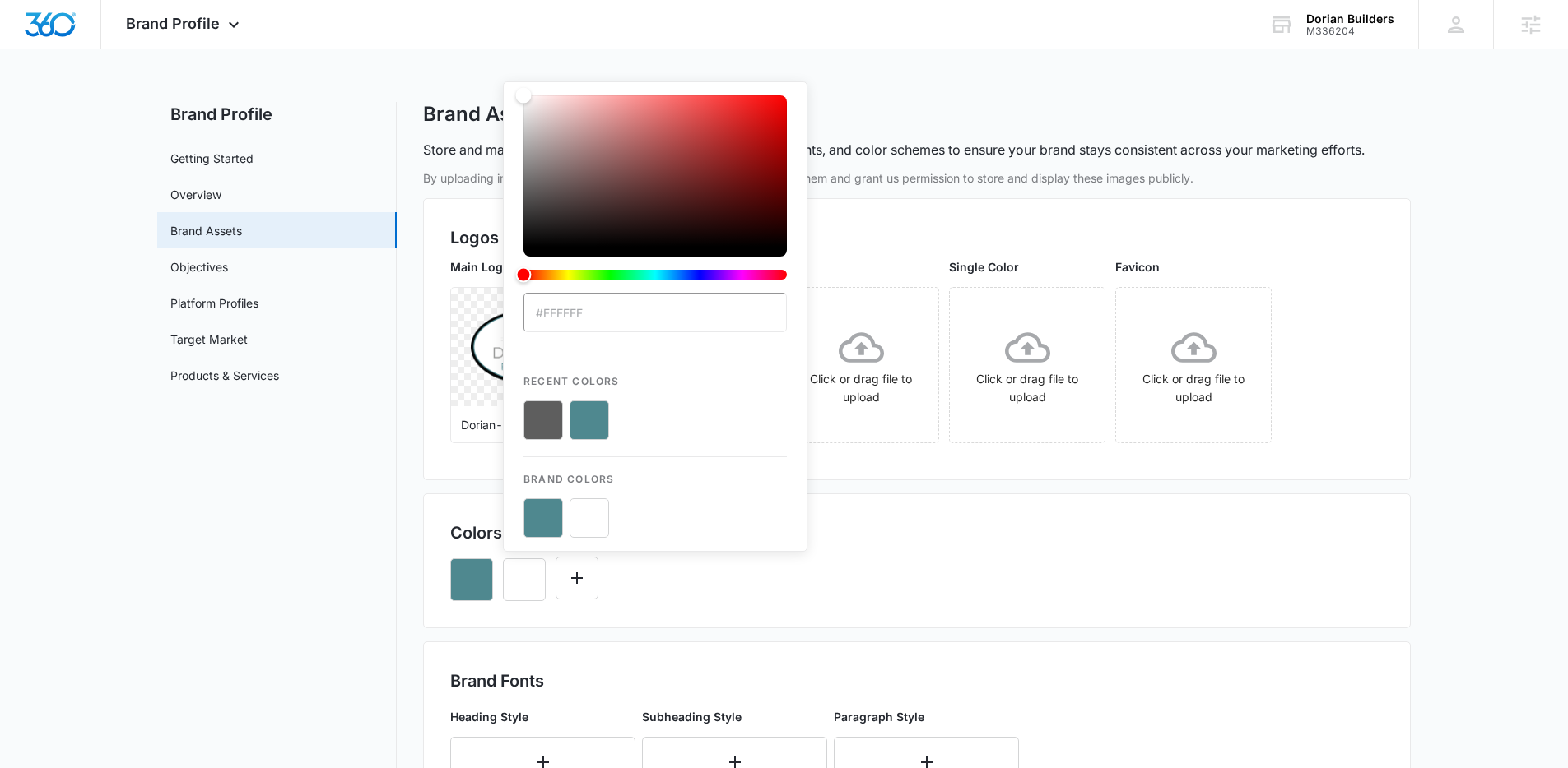
click at [552, 416] on button "color-picker-container" at bounding box center [543, 421] width 40 height 40
type input "#5e5e5e"
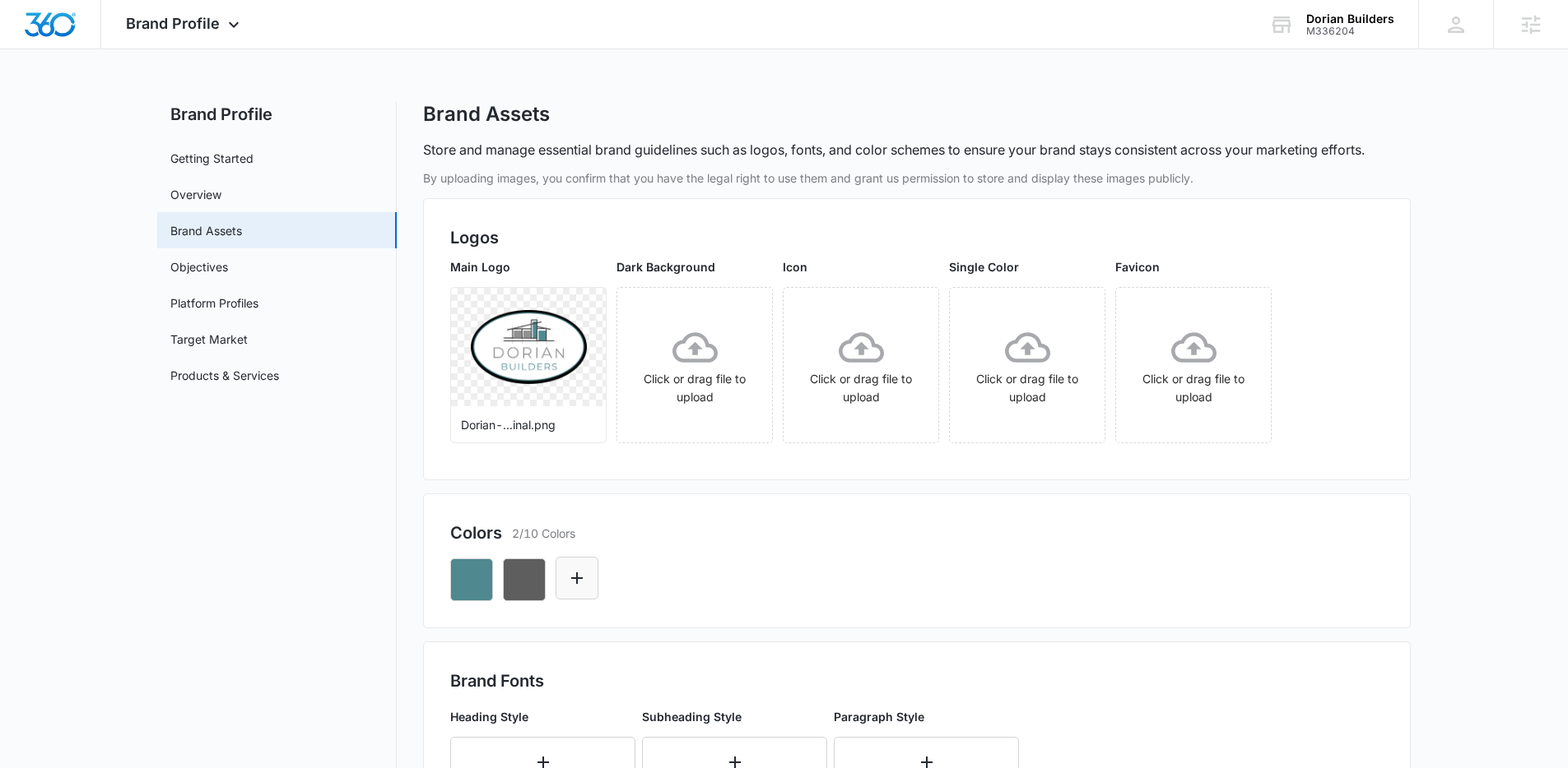
click at [570, 576] on icon "Edit Color" at bounding box center [577, 578] width 20 height 20
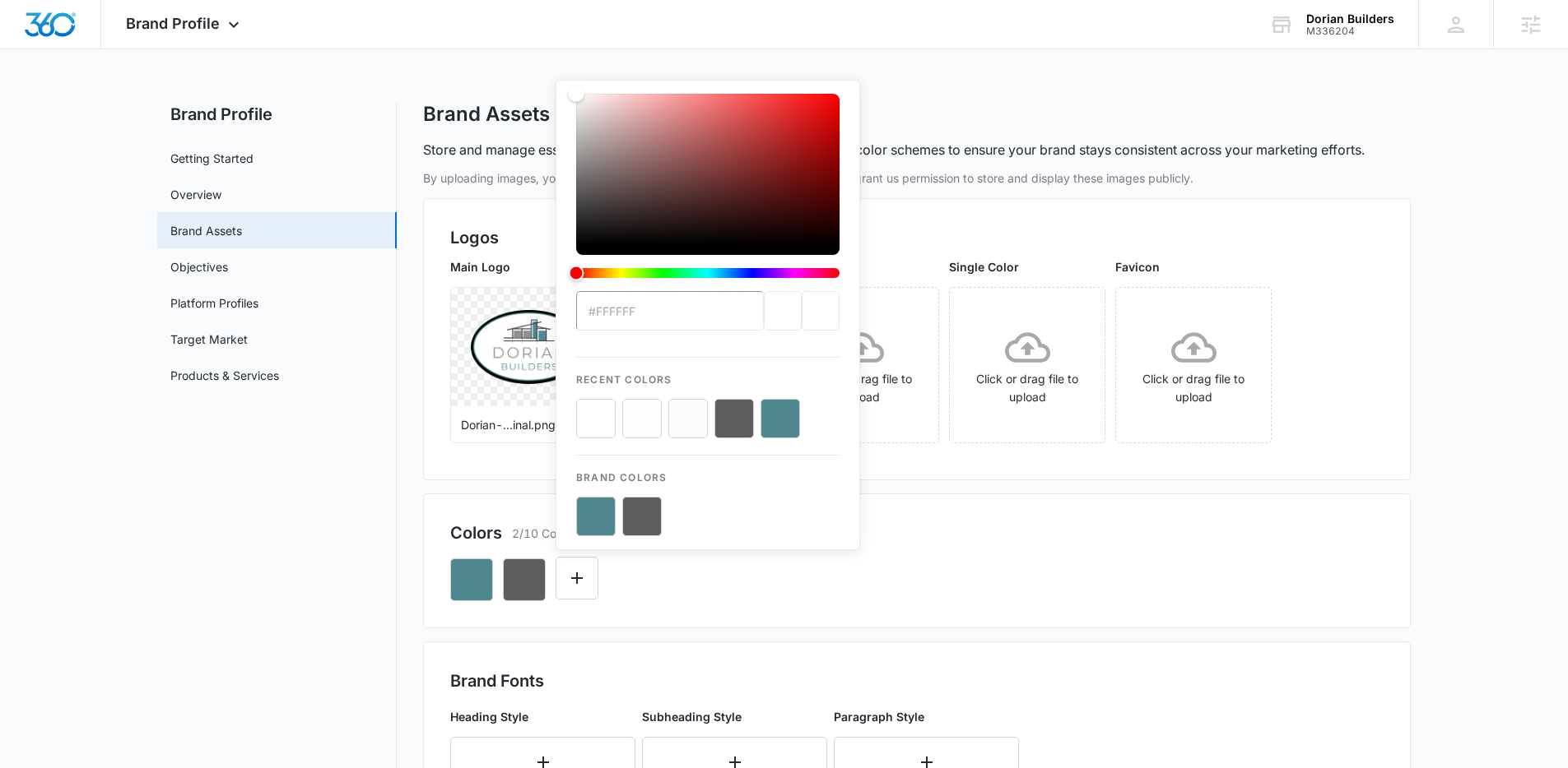
click at [600, 416] on button "color-picker-container" at bounding box center [596, 419] width 40 height 40
type input "#FFFFFF"
click at [776, 579] on div "#FFFFFF Recent Colors Brand Colors" at bounding box center [917, 573] width 933 height 56
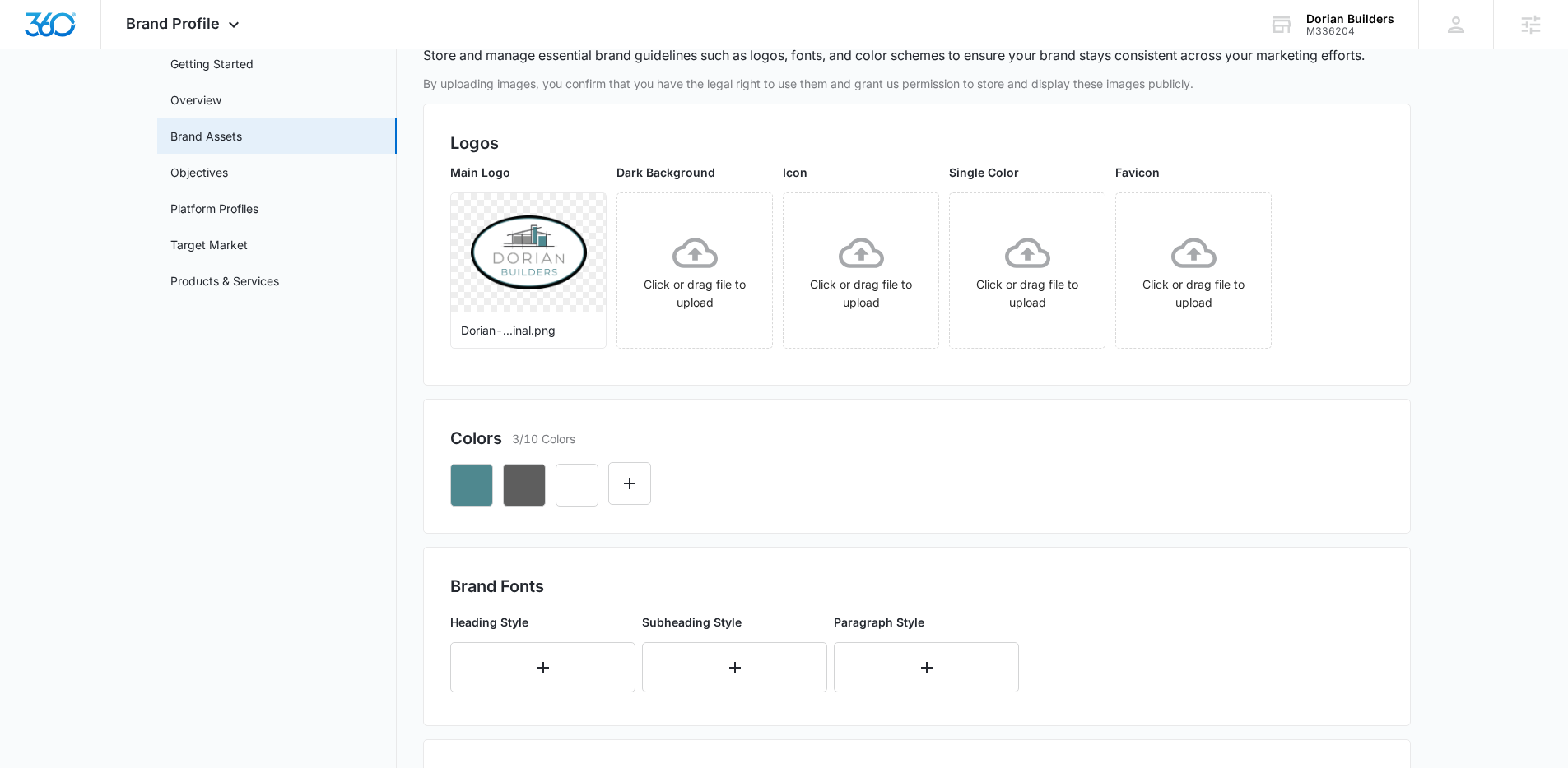
scroll to position [97, 0]
click at [528, 666] on button "button" at bounding box center [543, 665] width 185 height 50
click at [529, 661] on div "Big Caslon, 5 of 50. 50 results available. Use Up and Down to choose options, p…" at bounding box center [543, 660] width 185 height 40
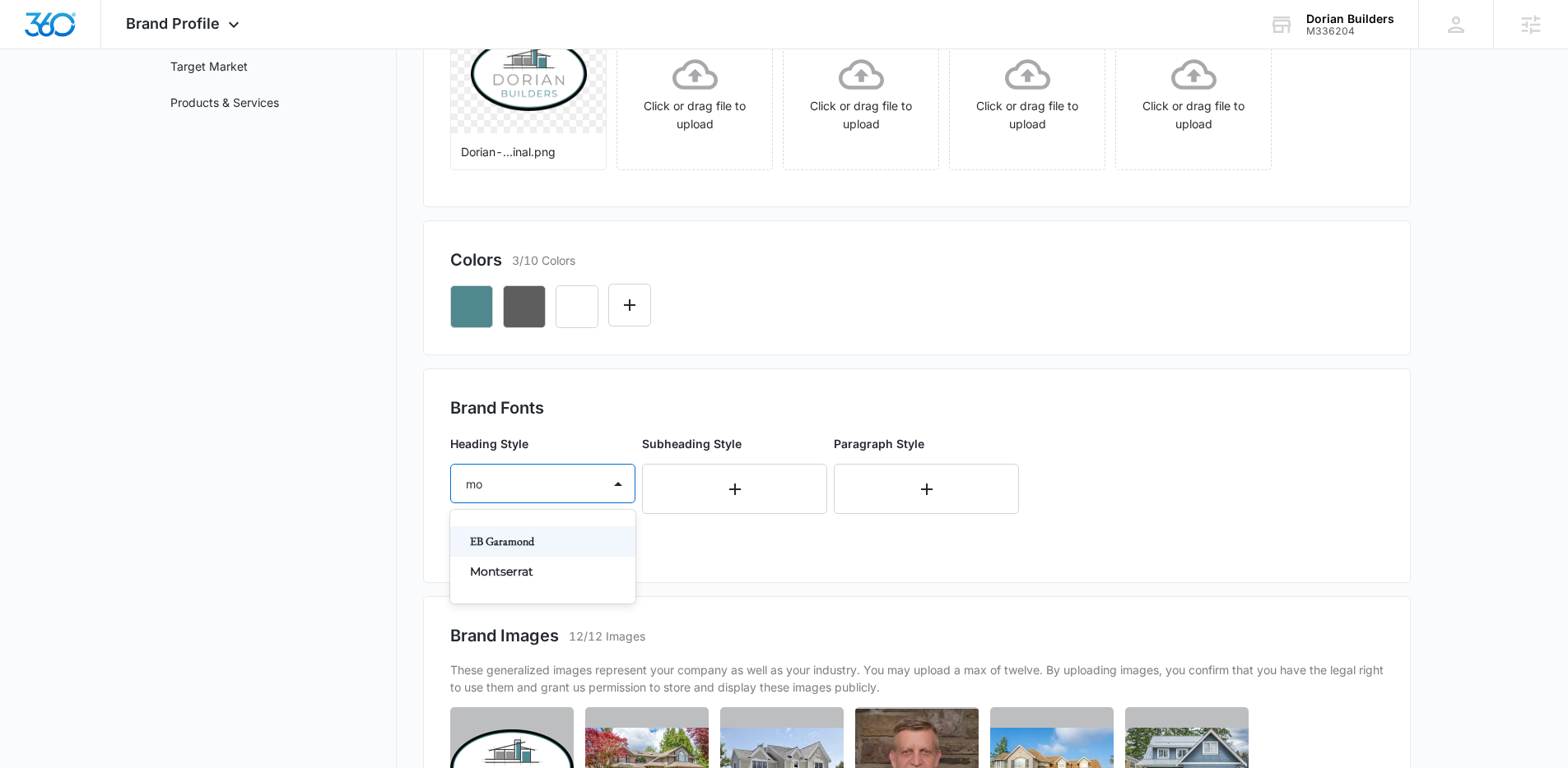
type input "mon"
click at [482, 580] on p "Montserrat" at bounding box center [541, 572] width 142 height 17
click at [491, 526] on div at bounding box center [523, 532] width 114 height 21
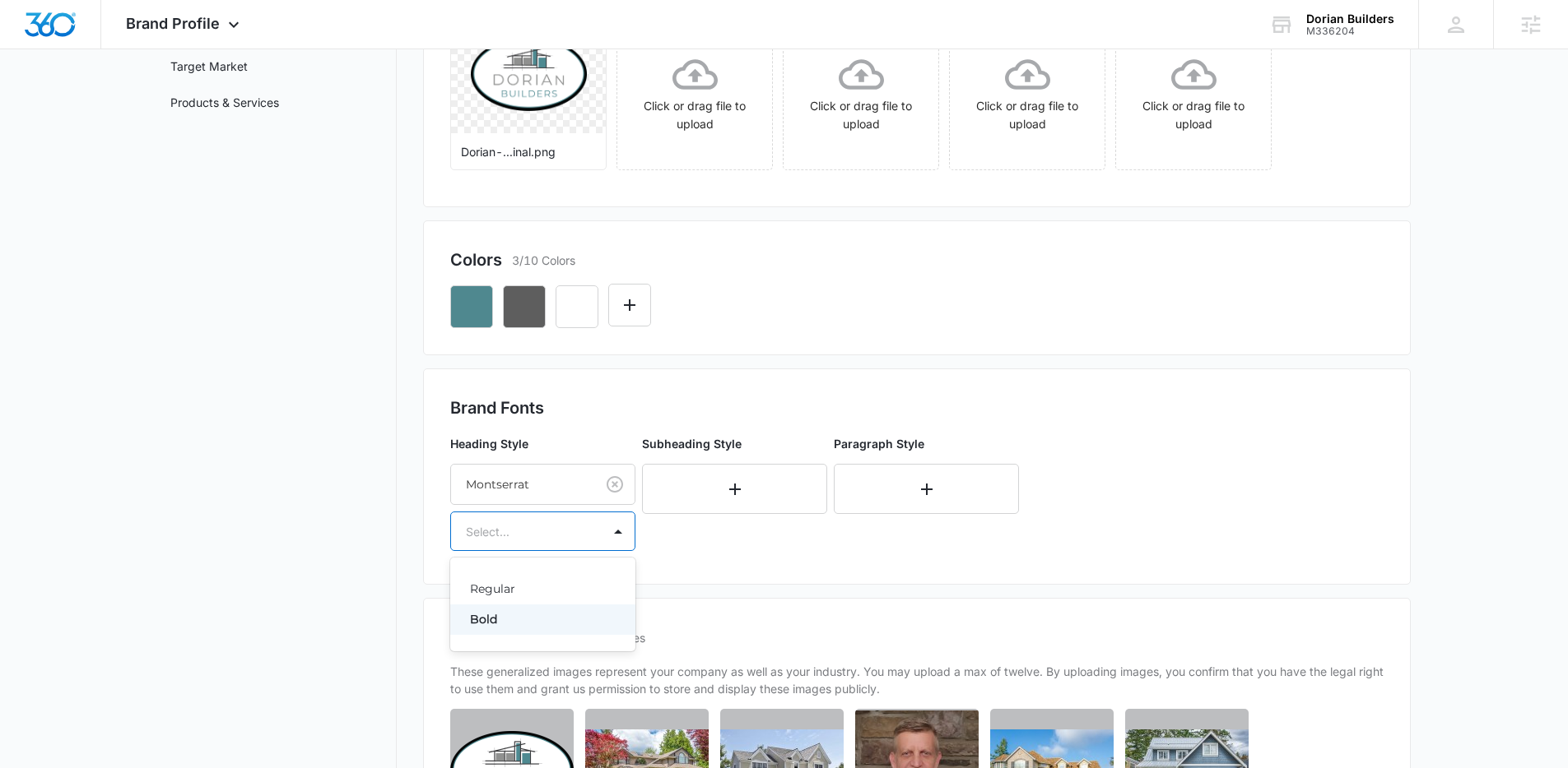
click at [509, 624] on p "Bold" at bounding box center [541, 620] width 142 height 17
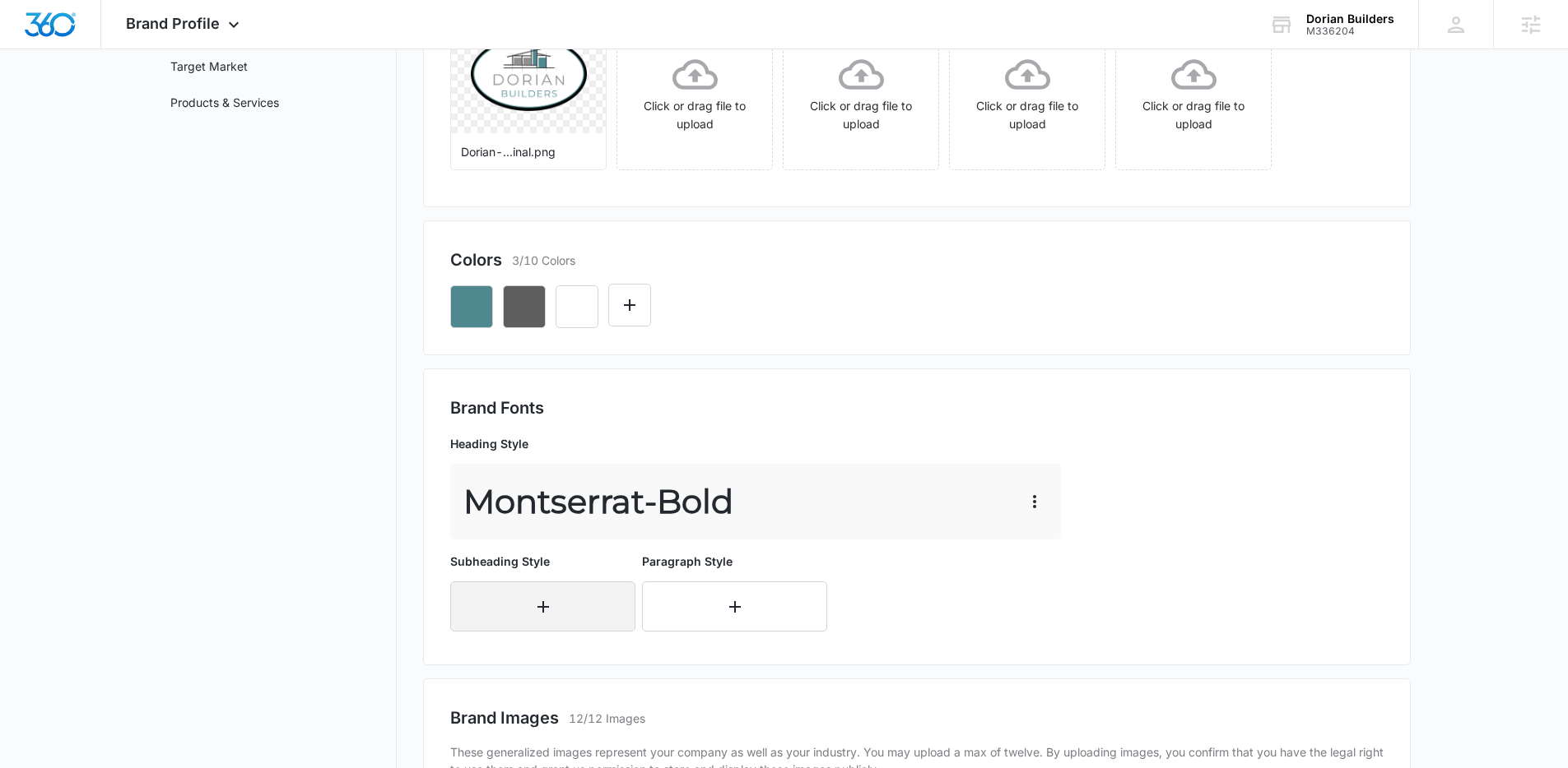
click at [569, 614] on button "button" at bounding box center [543, 607] width 185 height 50
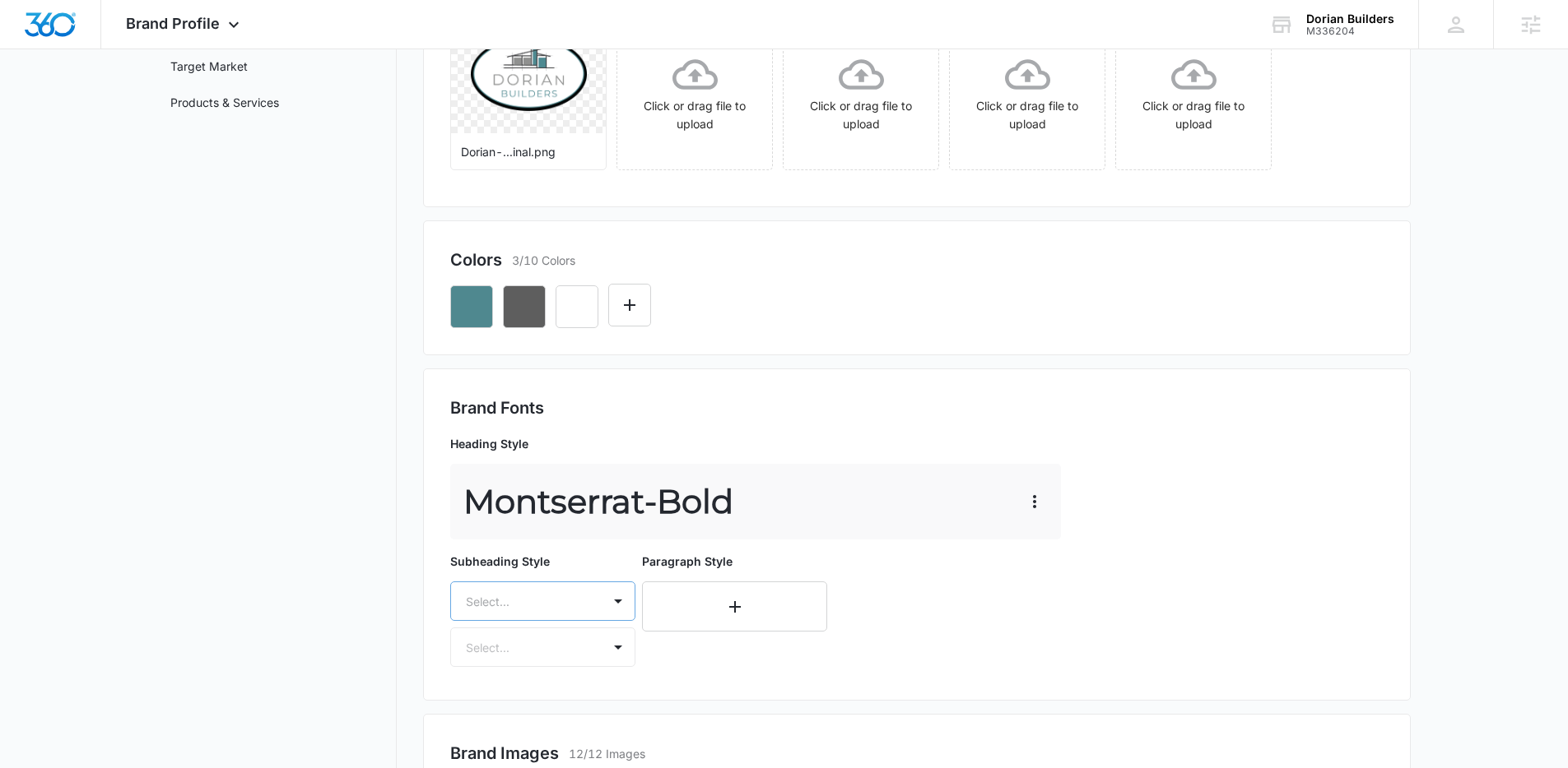
click at [559, 600] on div "Select..." at bounding box center [543, 602] width 185 height 40
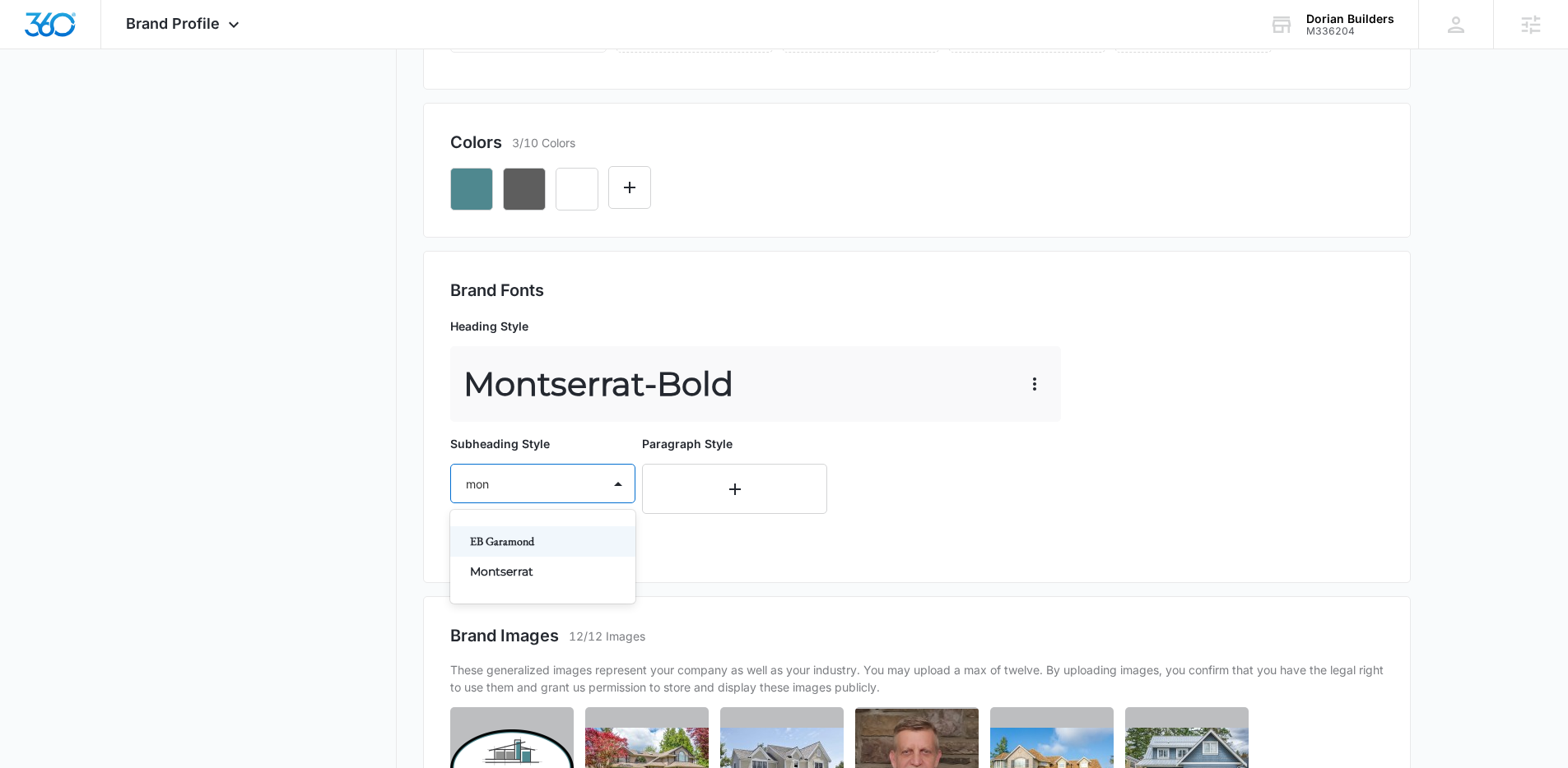
type input "mont"
click at [509, 547] on p "Montserrat" at bounding box center [541, 542] width 142 height 17
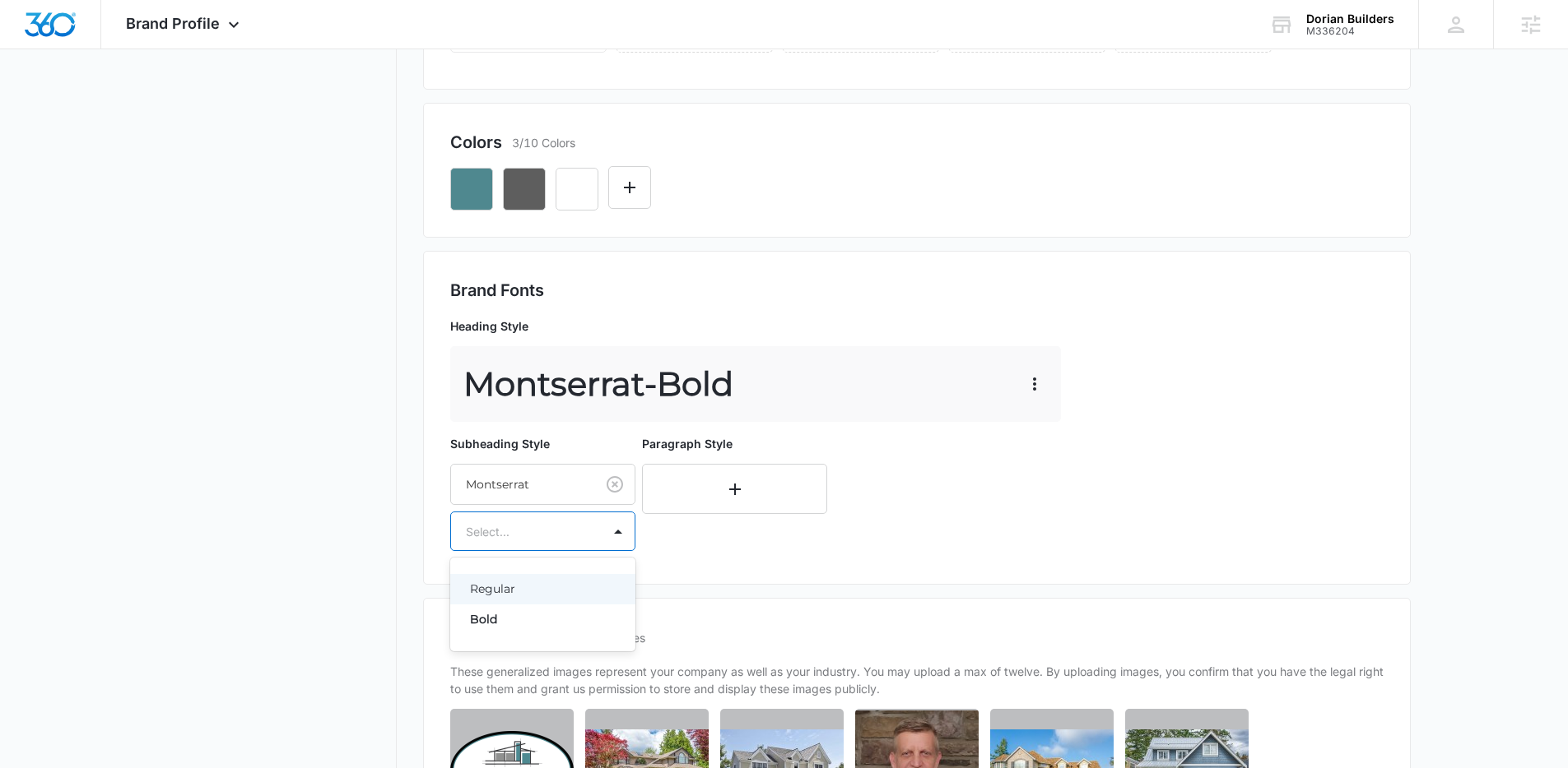
click at [513, 533] on div at bounding box center [523, 532] width 114 height 21
click at [502, 610] on div "Bold" at bounding box center [543, 619] width 185 height 30
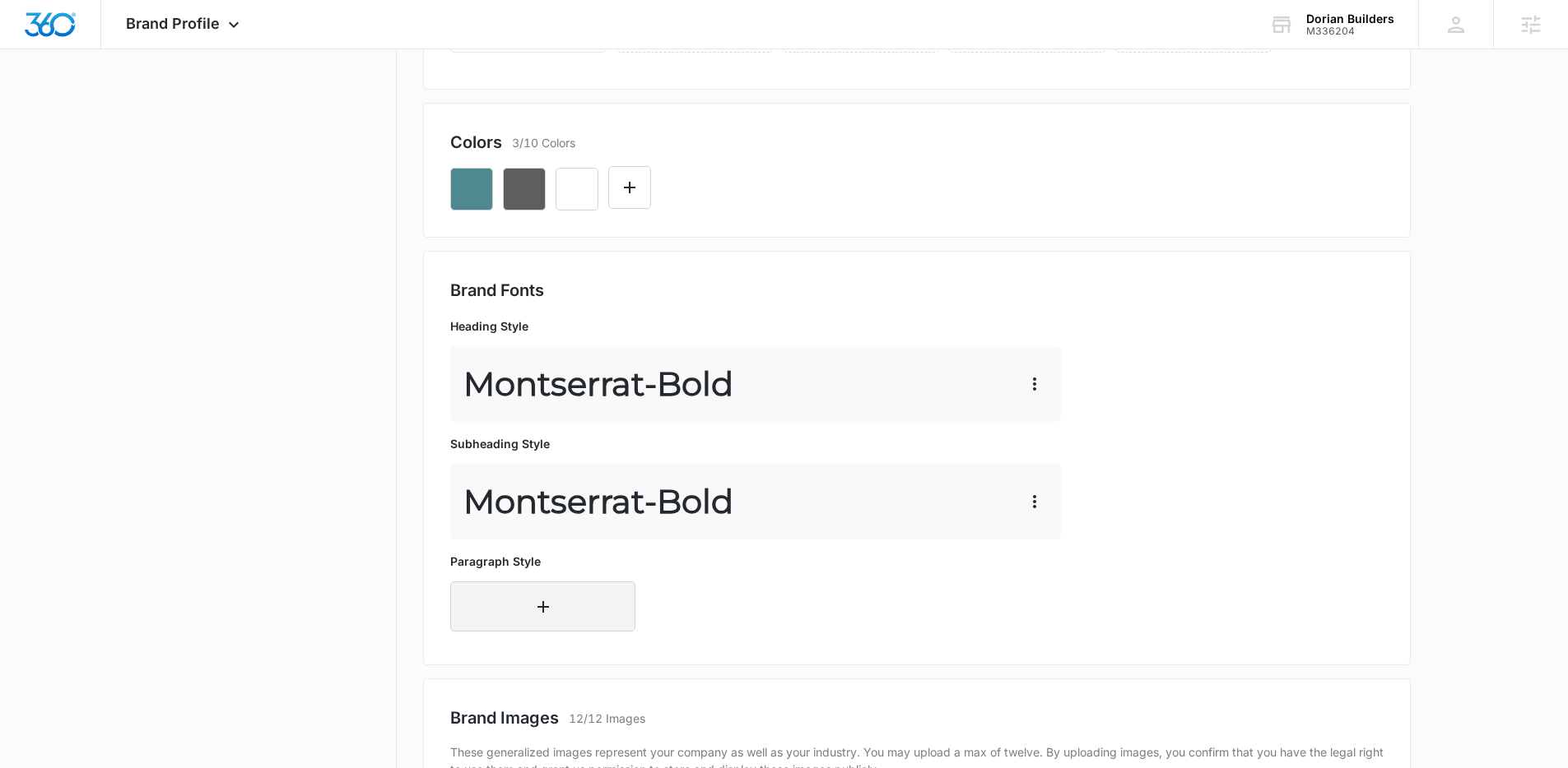
click at [544, 631] on button "button" at bounding box center [543, 607] width 185 height 50
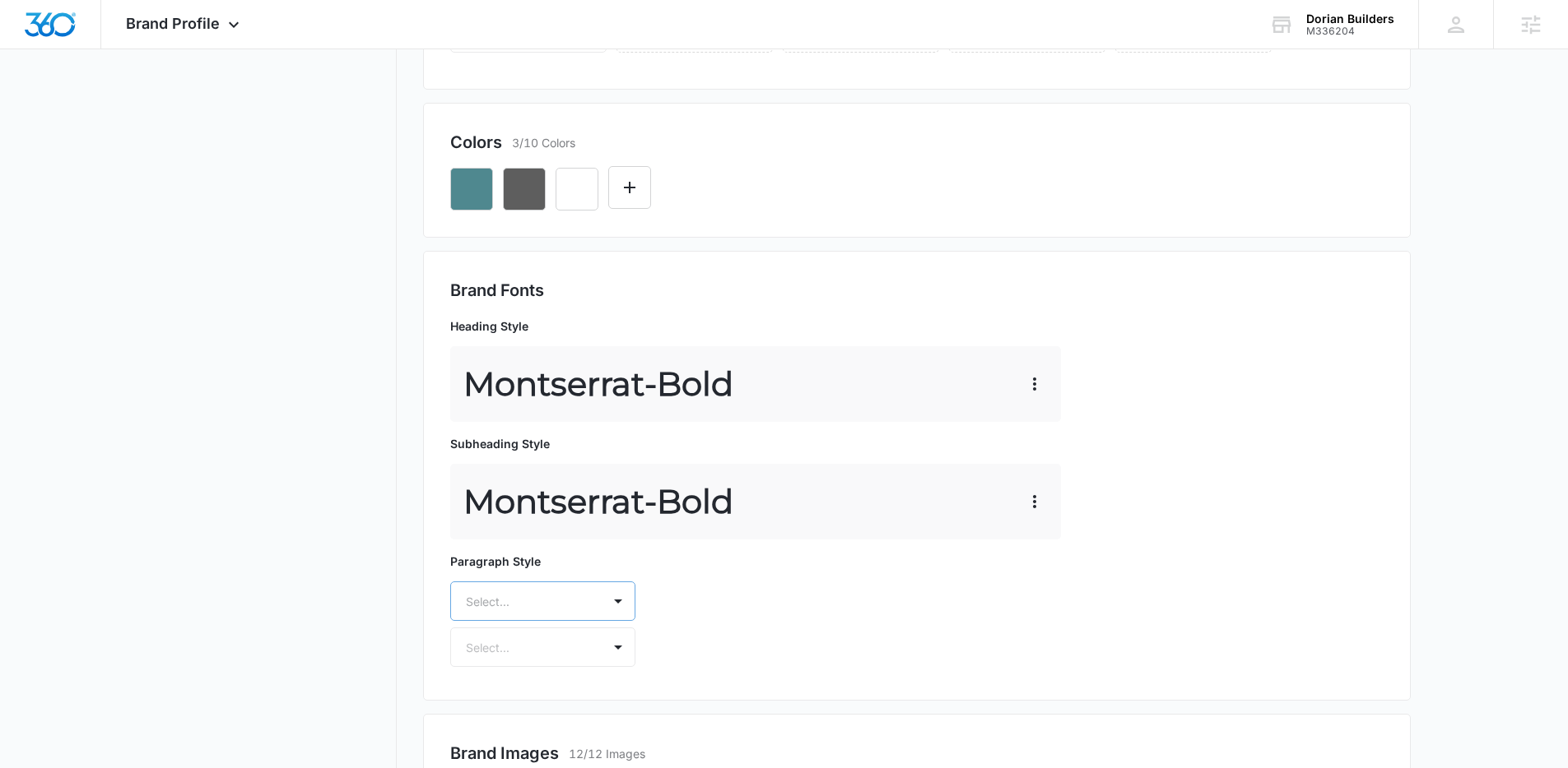
click at [544, 603] on div "Select..." at bounding box center [543, 602] width 185 height 40
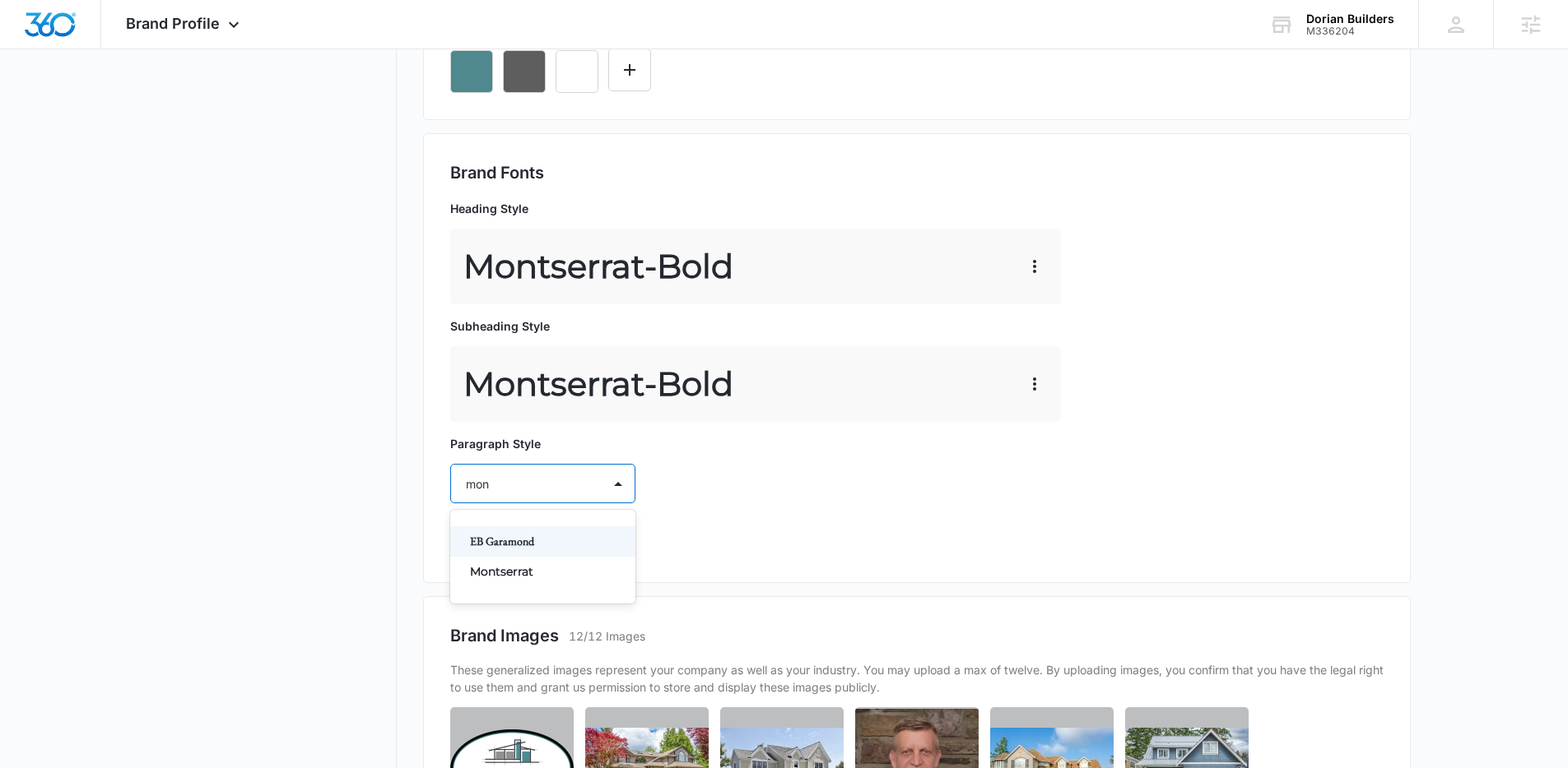
type input "mont"
click at [560, 537] on p "Montserrat" at bounding box center [541, 542] width 142 height 17
click at [559, 539] on div at bounding box center [523, 532] width 114 height 21
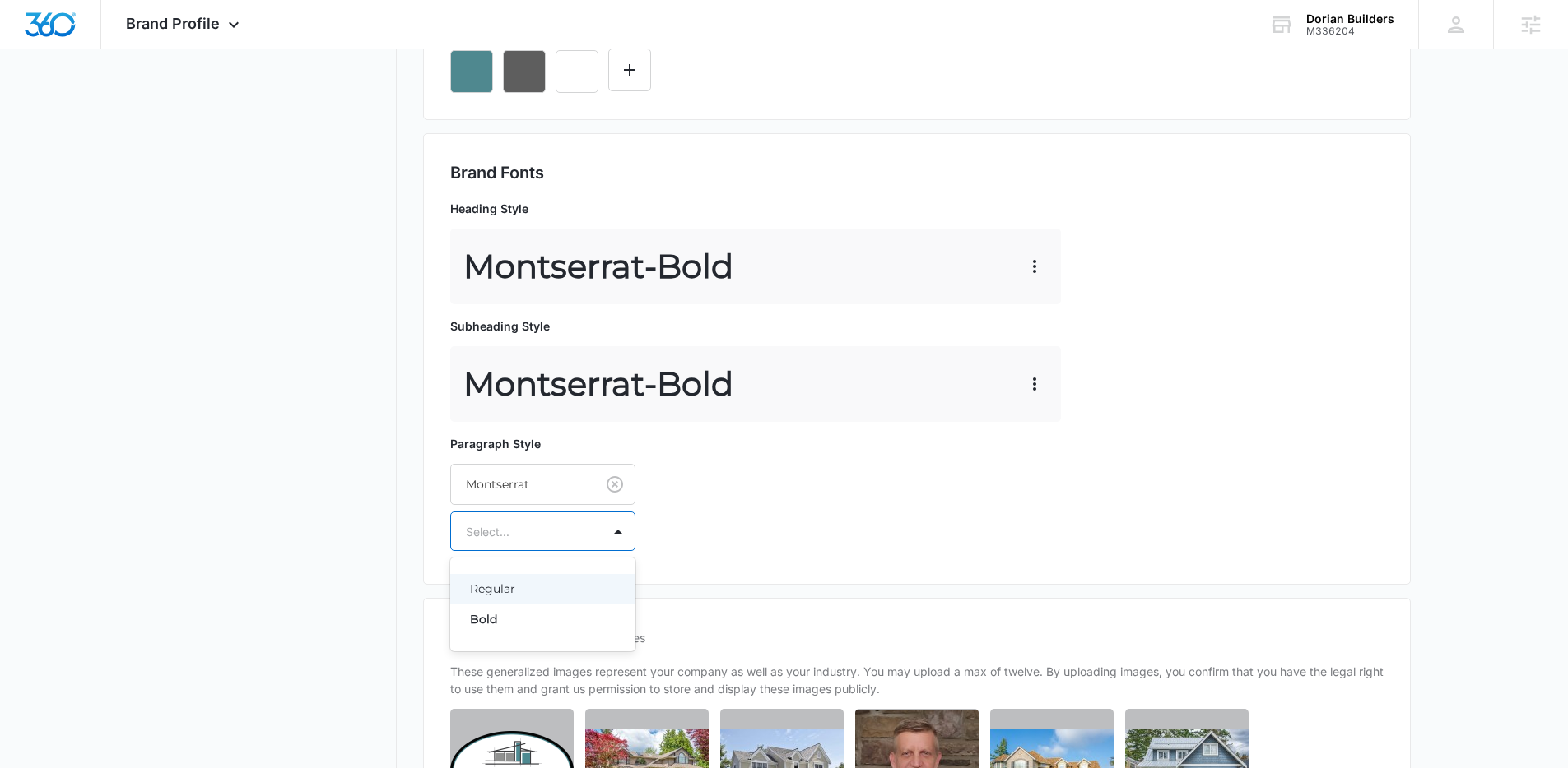
click at [518, 592] on p "Regular" at bounding box center [541, 590] width 142 height 17
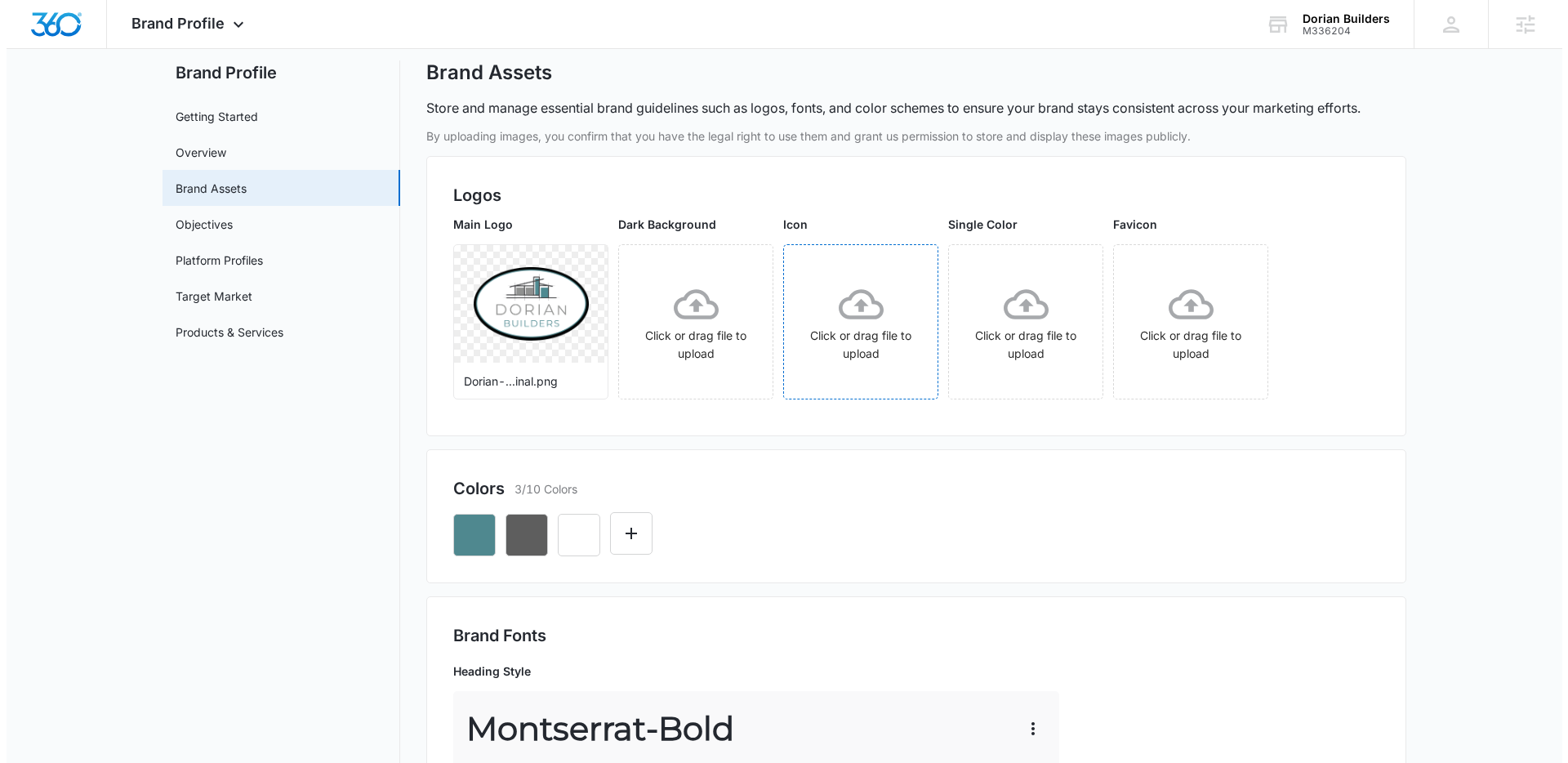
scroll to position [0, 0]
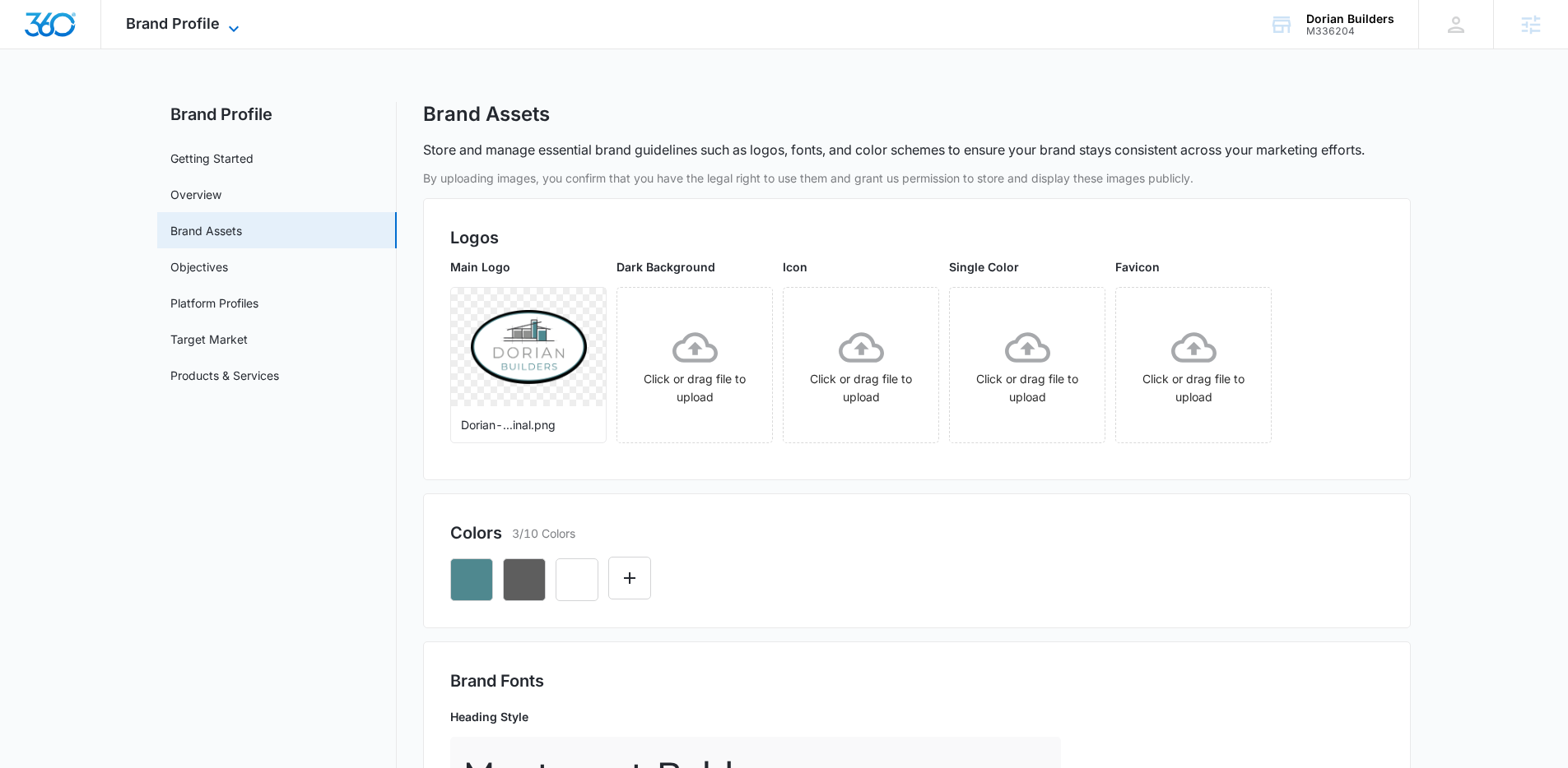
click at [185, 21] on span "Brand Profile" at bounding box center [172, 23] width 94 height 17
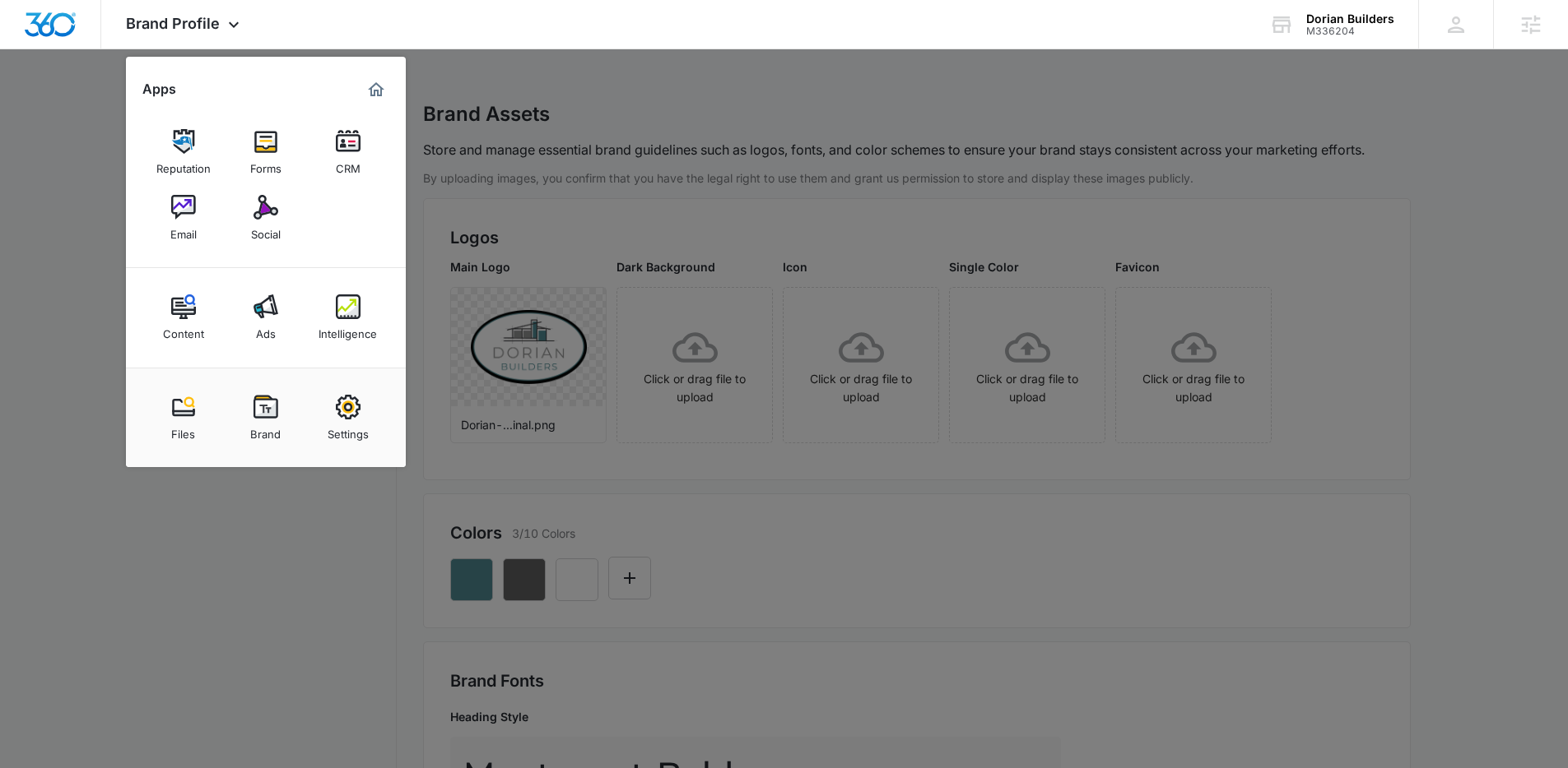
click at [196, 205] on link "Email" at bounding box center [184, 218] width 62 height 62
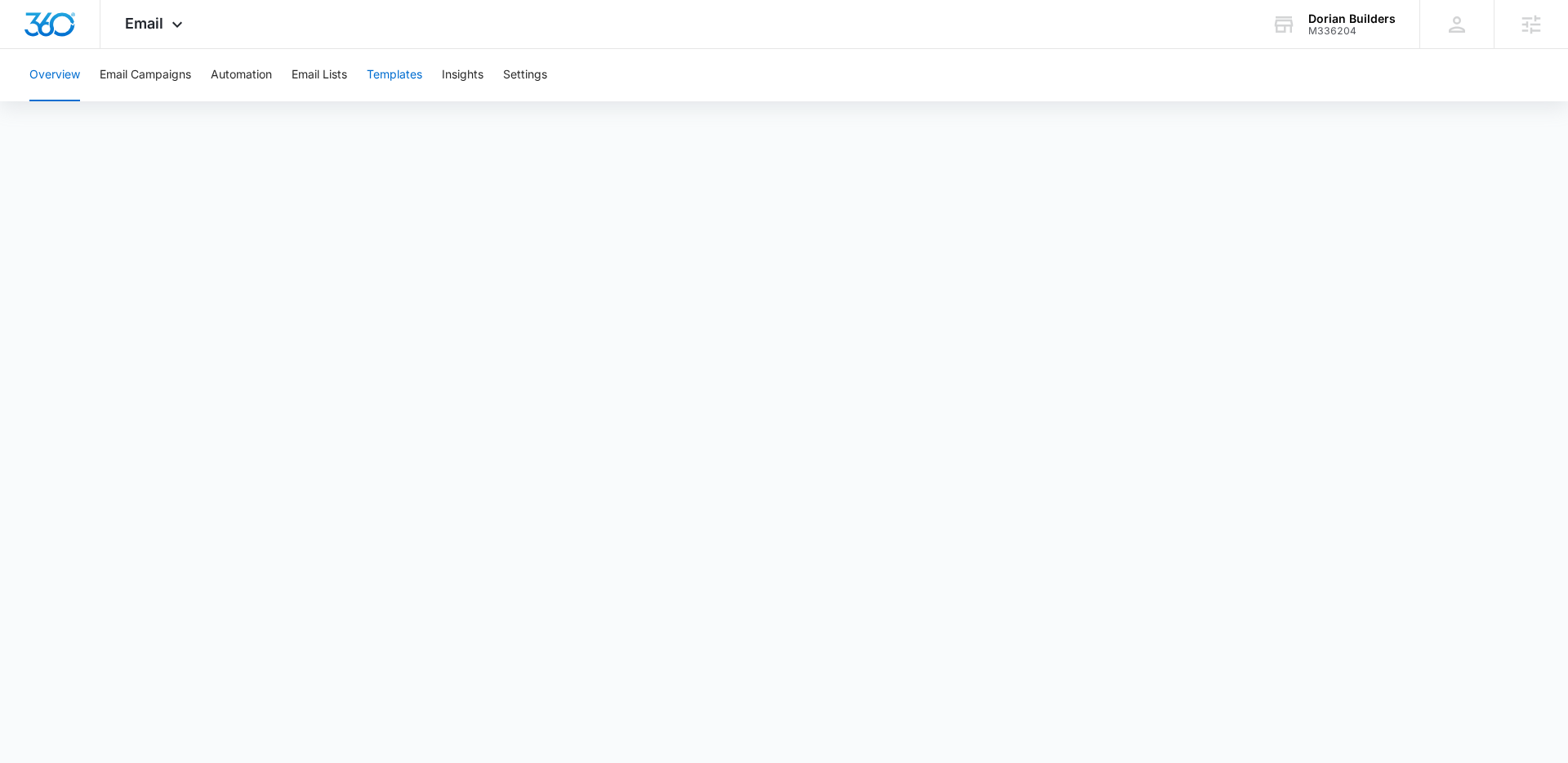
click at [398, 68] on button "Templates" at bounding box center [395, 75] width 56 height 52
click at [50, 8] on div at bounding box center [50, 24] width 101 height 48
click at [52, 26] on img "Dashboard" at bounding box center [50, 24] width 52 height 24
